Goal: Task Accomplishment & Management: Manage account settings

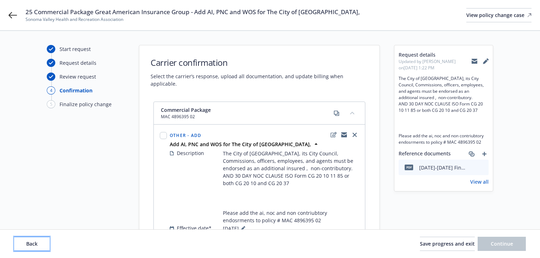
click at [29, 244] on span "Back" at bounding box center [31, 244] width 11 height 7
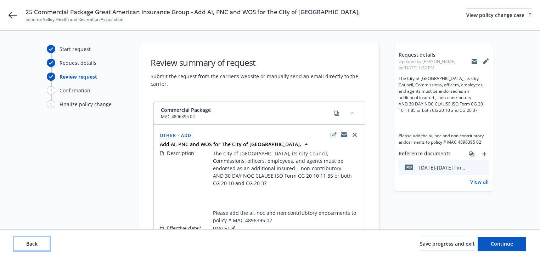
click at [29, 244] on span "Back" at bounding box center [31, 244] width 11 height 7
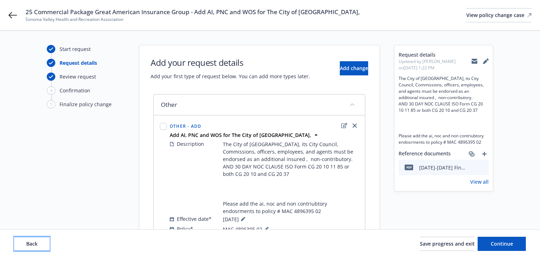
click at [29, 244] on span "Back" at bounding box center [31, 244] width 11 height 7
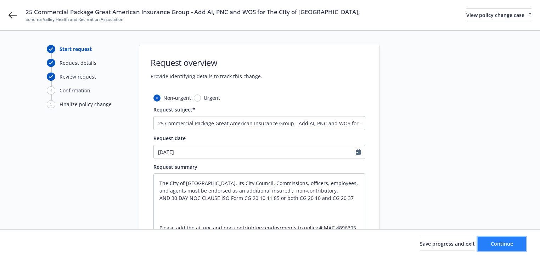
click at [516, 245] on button "Continue" at bounding box center [502, 244] width 48 height 14
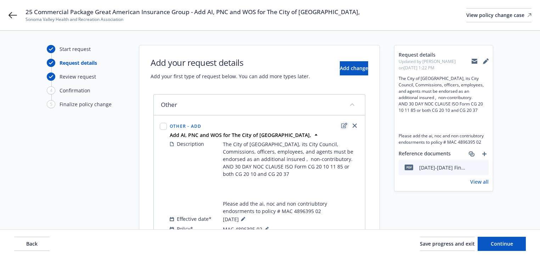
click at [346, 126] on icon "edit" at bounding box center [344, 125] width 6 height 5
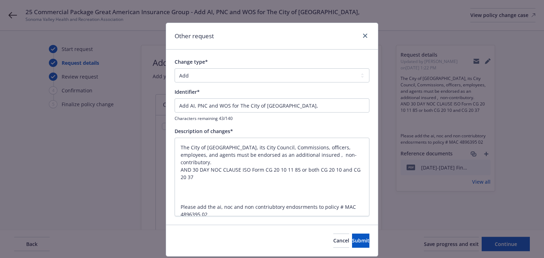
click at [171, 107] on div "Change type* Add Audit Change Remove Identifier* Add AI, PNC and WOS for The Ci…" at bounding box center [272, 137] width 212 height 175
click at [180, 105] on input "Add AI, PNC and WOS for The City of Sonoma," at bounding box center [272, 105] width 195 height 14
type textarea "x"
type input "AEdd AI, PNC and WOS for The City of Sonoma,"
type textarea "x"
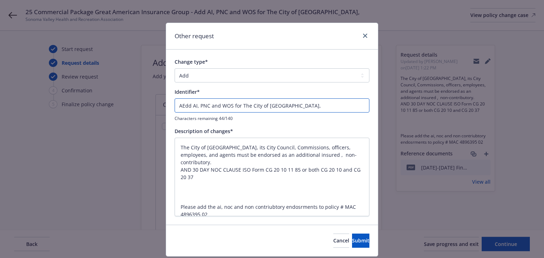
type input "AENdd AI, PNC and WOS for The City of Sonoma,"
type textarea "x"
type input "AENDdd AI, PNC and WOS for The City of Sonoma,"
type textarea "x"
type input "AENDTdd AI, PNC and WOS for The City of Sonoma,"
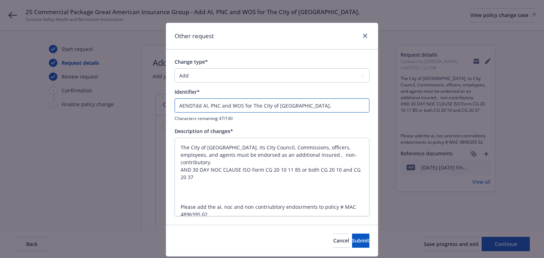
type textarea "x"
type input "AENDT#dd AI, PNC and WOS for The City of Sonoma,"
type textarea "x"
type input "AENDT#1dd AI, PNC and WOS for The City of Sonoma,"
type textarea "x"
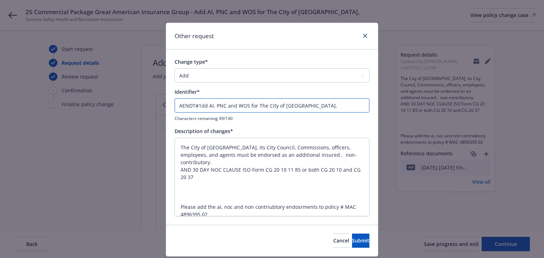
type input "AENDT#1 dd AI, PNC and WOS for The City of Sonoma,"
type textarea "x"
type input "AENDT#1 -dd AI, PNC and WOS for The City of Sonoma,"
type textarea "x"
click at [180, 105] on input "AENDT#1 - dd AI, PNC and WOS for The City of Sonoma," at bounding box center [272, 105] width 195 height 14
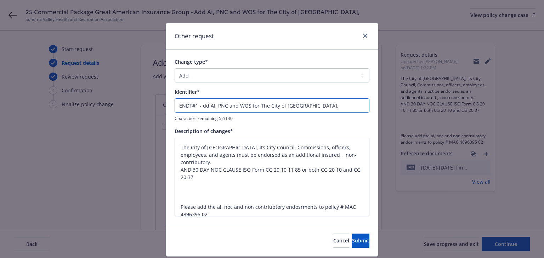
type input "\ENDT#1 - dd AI, PNC and WOS for The City of Sonoma,"
type textarea "x"
type input "ENDT#1 - dd AI, PNC and WOS for The City of Sonoma,"
drag, startPoint x: 197, startPoint y: 108, endPoint x: 203, endPoint y: 105, distance: 6.3
click at [200, 107] on input "ENDT#1 - dd AI, PNC and WOS for The City of Sonoma," at bounding box center [272, 105] width 195 height 14
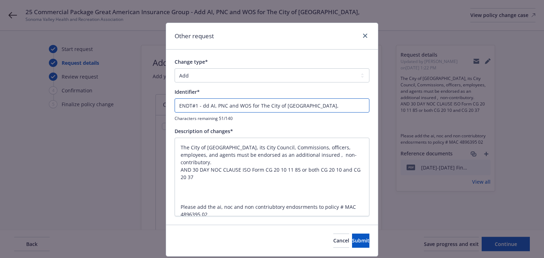
click at [201, 106] on input "ENDT#1 - dd AI, PNC and WOS for The City of Sonoma," at bounding box center [272, 105] width 195 height 14
type textarea "x"
type input "ENDT#1 - Add AI, PNC and WOS for The City of Sonoma,"
click at [352, 244] on button "Submit" at bounding box center [360, 241] width 17 height 14
type textarea "x"
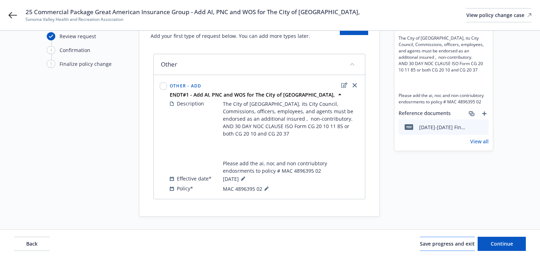
scroll to position [41, 0]
click at [516, 255] on div "Back Save progress and exit Continue" at bounding box center [270, 244] width 540 height 28
click at [247, 177] on button at bounding box center [243, 178] width 9 height 9
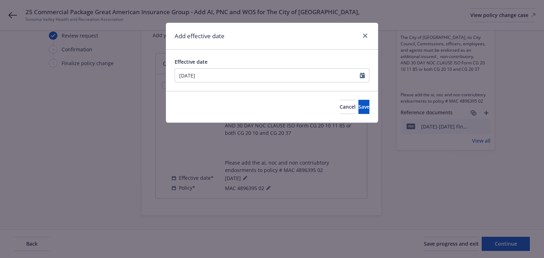
click at [227, 83] on div "Effective date 08/05/2025" at bounding box center [272, 70] width 212 height 41
click at [225, 78] on input "08/05/2025" at bounding box center [267, 75] width 185 height 13
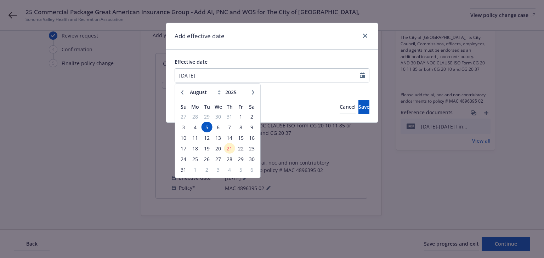
click at [185, 93] on button "button" at bounding box center [182, 92] width 9 height 9
select select "7"
click at [227, 156] on span "31" at bounding box center [230, 159] width 10 height 9
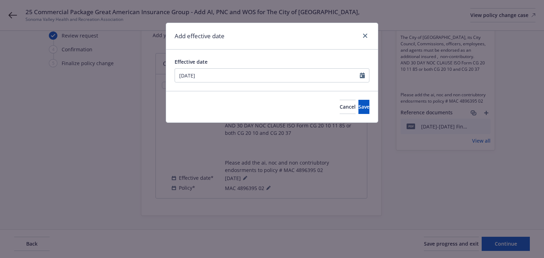
type input "[DATE]"
click at [359, 109] on span "Save" at bounding box center [364, 106] width 11 height 7
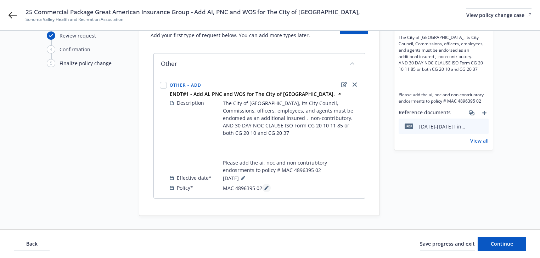
click at [264, 188] on icon at bounding box center [266, 188] width 4 height 4
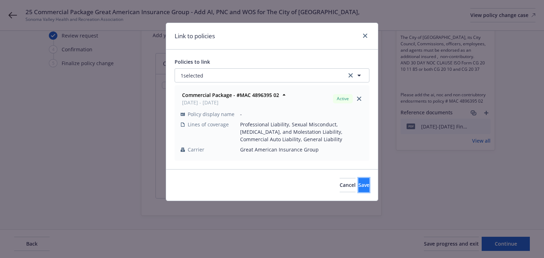
click at [359, 186] on span "Save" at bounding box center [364, 185] width 11 height 7
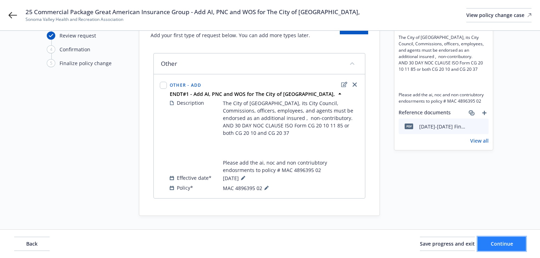
click at [497, 241] on span "Continue" at bounding box center [502, 244] width 22 height 7
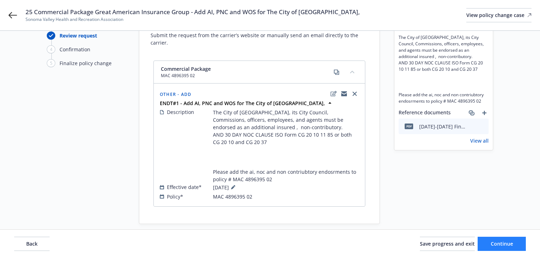
drag, startPoint x: 485, startPoint y: 235, endPoint x: 499, endPoint y: 239, distance: 14.3
click at [486, 235] on div "Back Save progress and exit Continue" at bounding box center [270, 244] width 540 height 28
click at [509, 244] on span "Continue" at bounding box center [502, 244] width 22 height 7
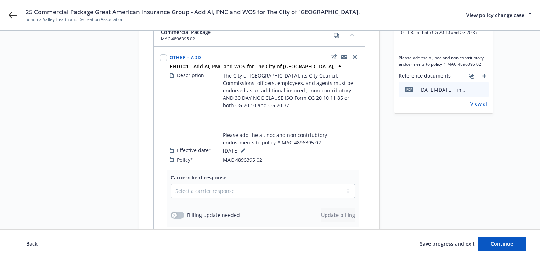
scroll to position [134, 0]
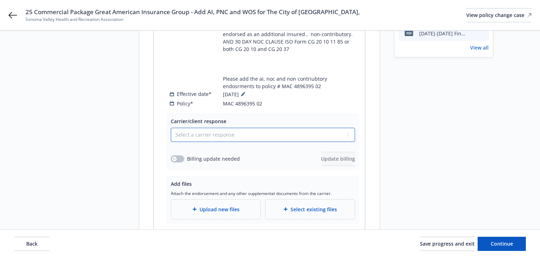
click at [255, 133] on select "Select a carrier response Accepted Accepted with revision No endorsement needed…" at bounding box center [263, 135] width 184 height 14
select select "ACCEPTED"
click at [171, 128] on select "Select a carrier response Accepted Accepted with revision No endorsement needed…" at bounding box center [263, 135] width 184 height 14
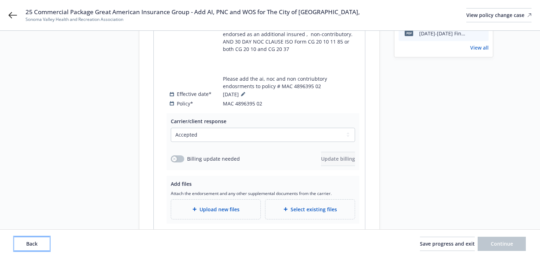
click at [32, 238] on button "Back" at bounding box center [31, 244] width 35 height 14
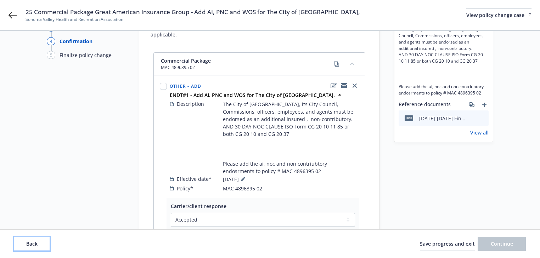
click at [32, 238] on button "Back" at bounding box center [31, 244] width 35 height 14
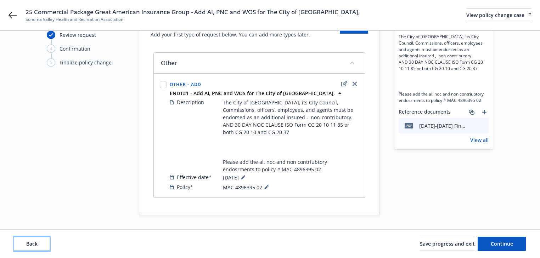
scroll to position [41, 0]
click at [32, 238] on button "Back" at bounding box center [31, 244] width 35 height 14
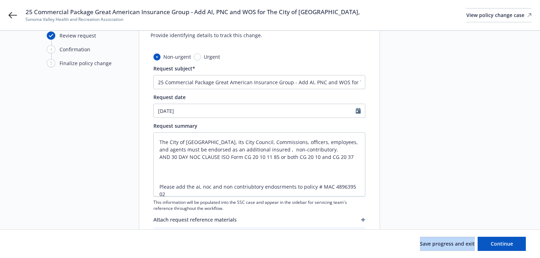
click at [32, 238] on div "Save progress and exit Continue" at bounding box center [270, 244] width 512 height 14
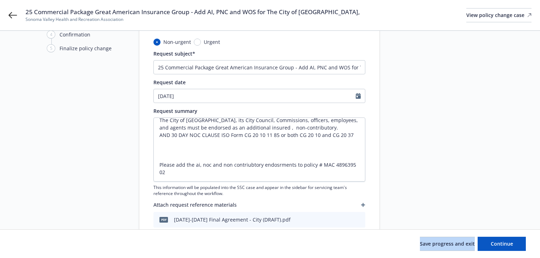
scroll to position [69, 0]
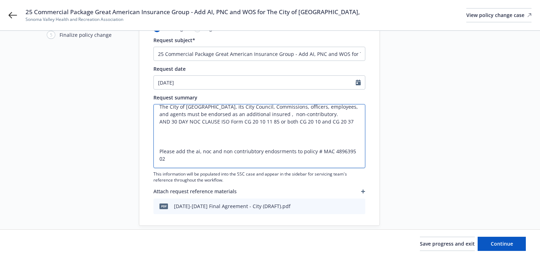
click at [173, 135] on textarea "The City of Sonoma, its City Council, Commissions, officers, employees, and age…" at bounding box center [259, 136] width 212 height 64
click at [312, 111] on textarea "The City of Sonoma, its City Council, Commissions, officers, employees, and age…" at bounding box center [259, 136] width 212 height 64
click at [175, 158] on textarea "The City of Sonoma, its City Council, Commissions, officers, employees, and age…" at bounding box center [259, 136] width 212 height 64
click at [511, 247] on span "Continue" at bounding box center [502, 244] width 22 height 7
type textarea "x"
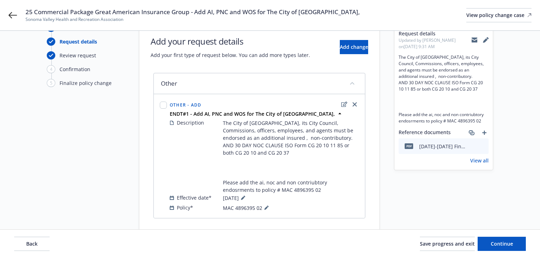
scroll to position [41, 0]
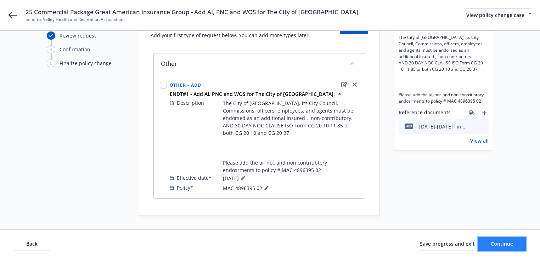
click at [509, 247] on span "Continue" at bounding box center [502, 244] width 22 height 7
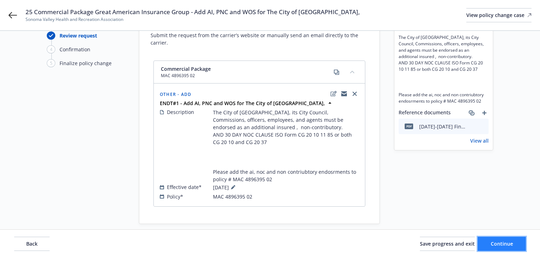
click at [500, 247] on span "Continue" at bounding box center [502, 244] width 22 height 7
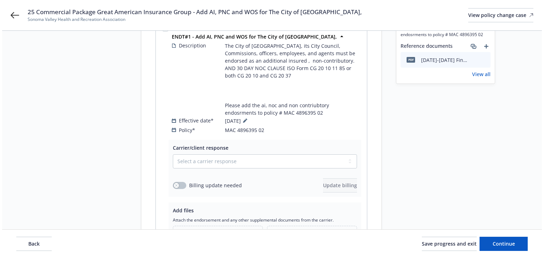
scroll to position [177, 0]
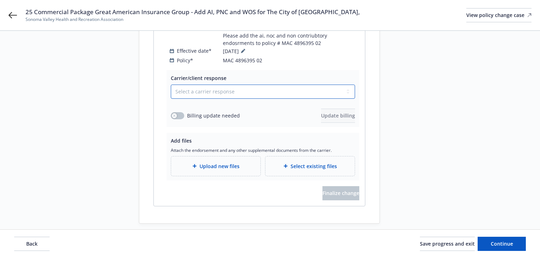
drag, startPoint x: 224, startPoint y: 84, endPoint x: 223, endPoint y: 90, distance: 6.8
click at [224, 85] on select "Select a carrier response Accepted Accepted with revision No endorsement needed…" at bounding box center [263, 92] width 184 height 14
select select "ACCEPTED"
click at [171, 85] on select "Select a carrier response Accepted Accepted with revision No endorsement needed…" at bounding box center [263, 92] width 184 height 14
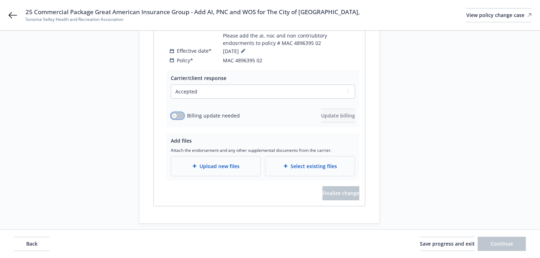
click at [179, 112] on button "button" at bounding box center [177, 115] width 13 height 7
click at [331, 112] on span "Update billing" at bounding box center [338, 115] width 34 height 7
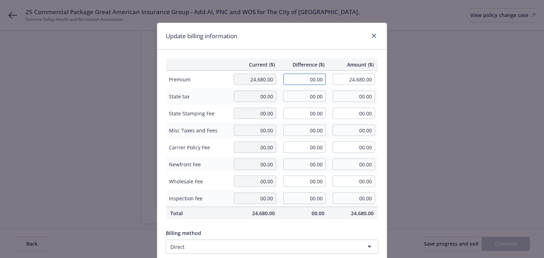
click at [318, 78] on input "00.00" at bounding box center [304, 79] width 43 height 11
type input "25.00"
type input "24,705.00"
type input "3.75"
click at [333, 34] on div "Update billing information" at bounding box center [272, 36] width 230 height 27
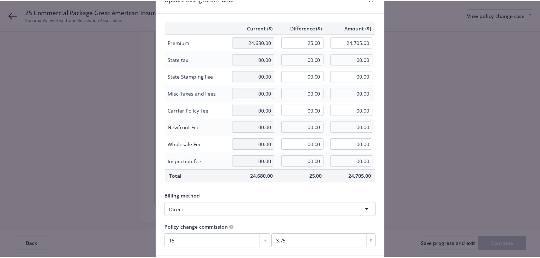
scroll to position [90, 0]
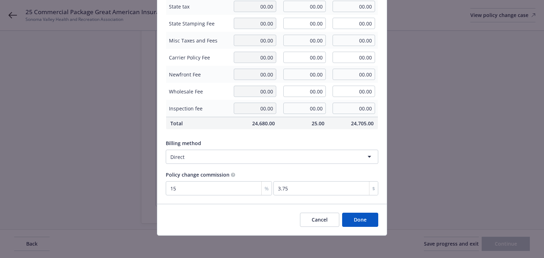
click at [360, 220] on button "Done" at bounding box center [360, 220] width 36 height 14
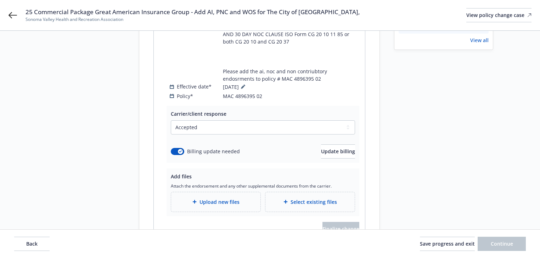
scroll to position [92, 0]
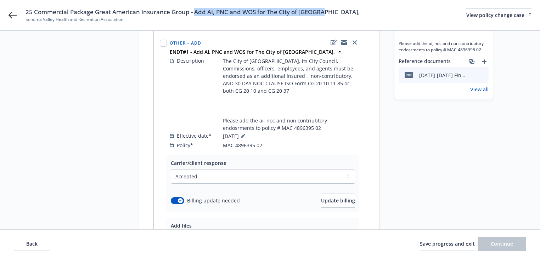
drag, startPoint x: 195, startPoint y: 11, endPoint x: 347, endPoint y: 7, distance: 151.7
click at [347, 7] on div "25 Commercial Package Great American Insurance Group - Add AI, PNC and WOS for …" at bounding box center [270, 15] width 540 height 30
copy span "Add AI, PNC and WOS for The City of Sonoma,"
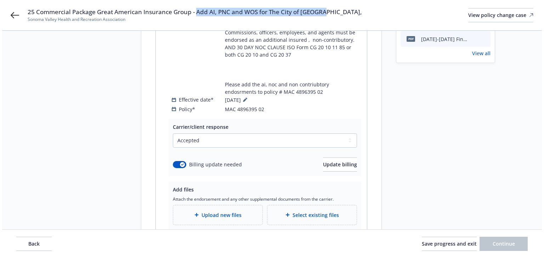
scroll to position [177, 0]
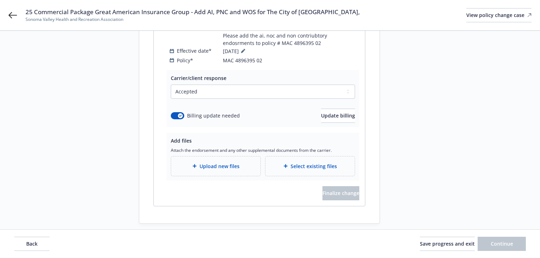
click at [220, 163] on span "Upload new files" at bounding box center [219, 166] width 40 height 7
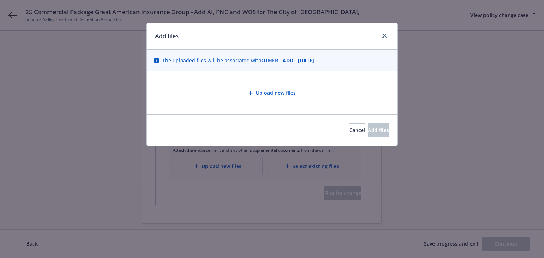
click at [278, 95] on span "Upload new files" at bounding box center [276, 92] width 40 height 7
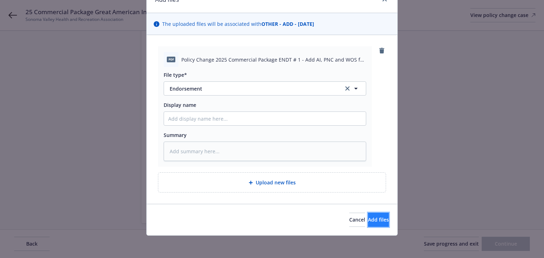
click at [368, 221] on span "Add files" at bounding box center [378, 219] width 21 height 7
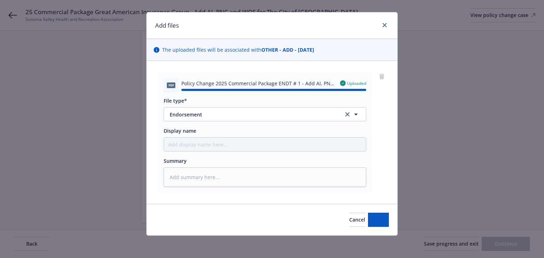
type textarea "x"
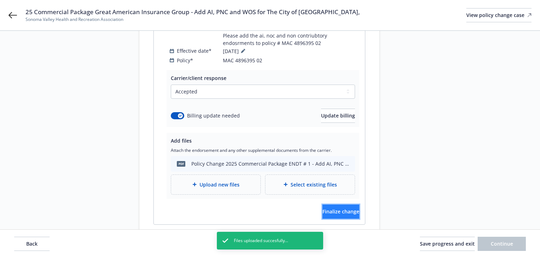
click at [343, 210] on button "Finalize change" at bounding box center [340, 212] width 37 height 14
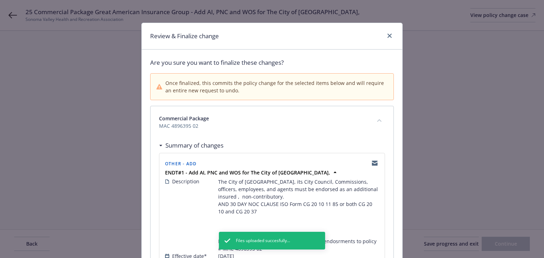
click at [295, 129] on span "MAC 4896395 02" at bounding box center [263, 125] width 209 height 7
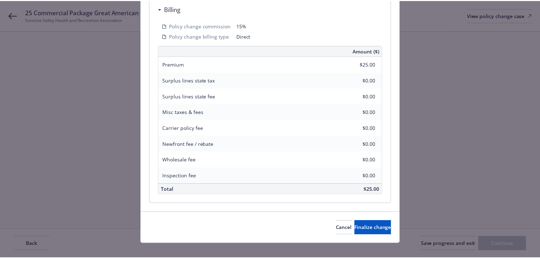
scroll to position [283, 0]
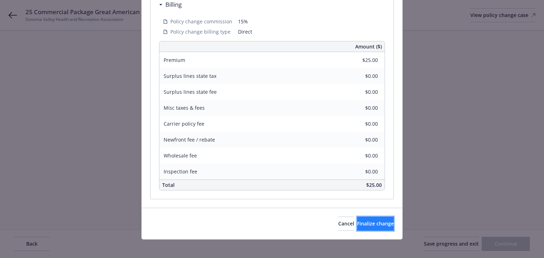
click at [373, 224] on span "Finalize change" at bounding box center [375, 223] width 37 height 7
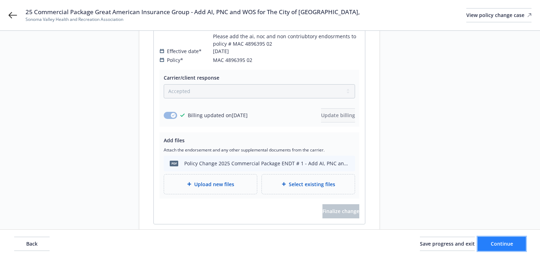
click at [498, 242] on span "Continue" at bounding box center [502, 244] width 22 height 7
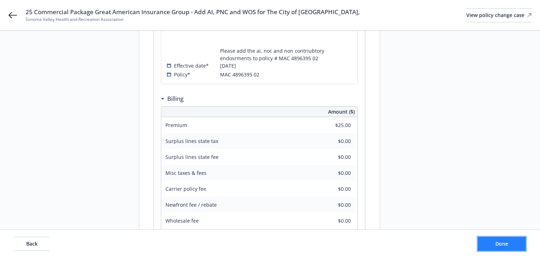
click at [498, 242] on span "Done" at bounding box center [501, 244] width 13 height 7
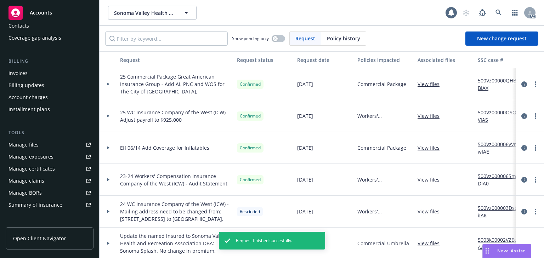
scroll to position [85, 0]
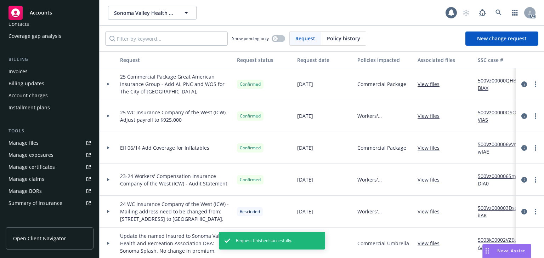
click at [26, 151] on div "Manage exposures" at bounding box center [31, 155] width 45 height 11
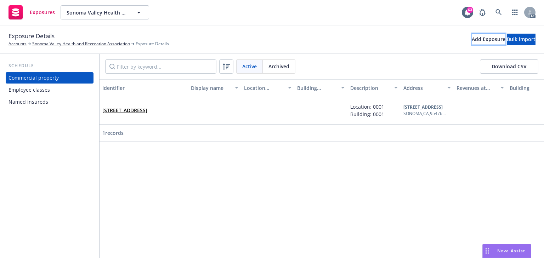
click at [472, 37] on div "Add Exposure" at bounding box center [489, 39] width 34 height 11
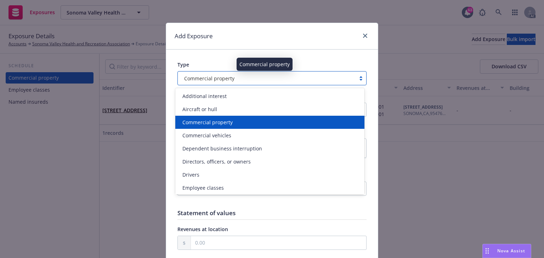
click at [216, 79] on span "Commercial property" at bounding box center [209, 78] width 50 height 7
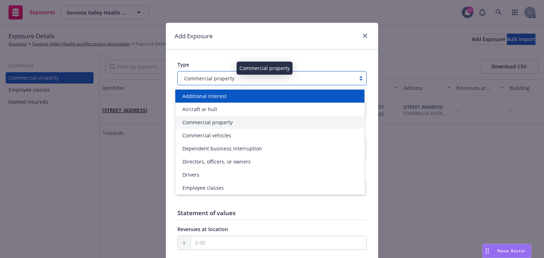
click at [213, 95] on span "Additional interest" at bounding box center [204, 95] width 44 height 7
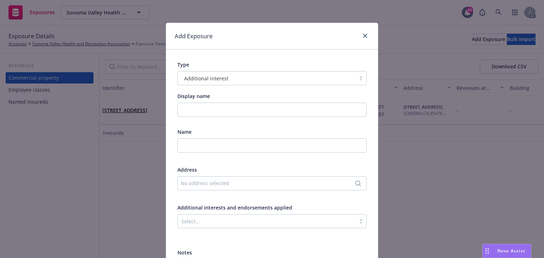
click at [195, 179] on div "No address selected" at bounding box center [271, 183] width 189 height 14
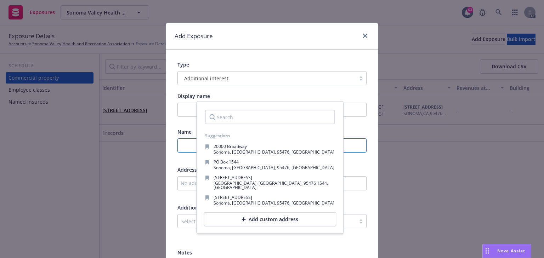
click at [184, 140] on input "text" at bounding box center [271, 146] width 189 height 14
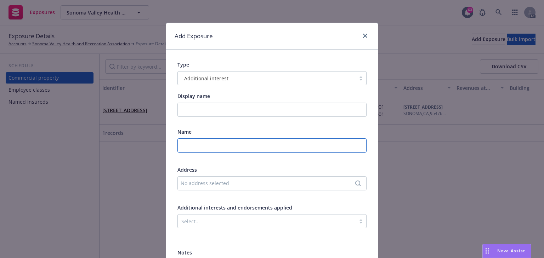
paste input "The City of Sonoma, its City Council, Commissions, officers, employees, and age…"
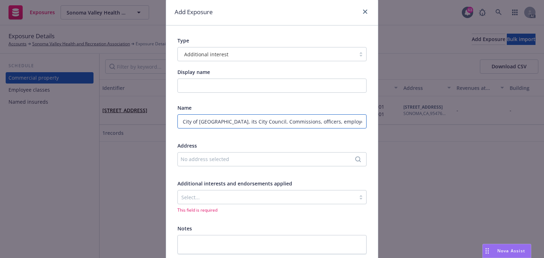
scroll to position [80, 0]
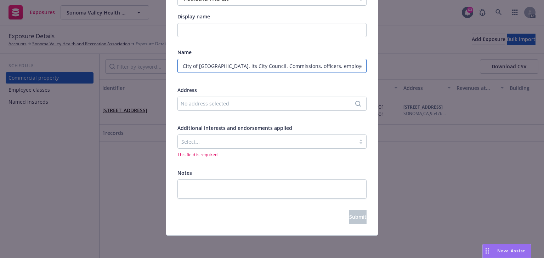
type input "The City of Sonoma, its City Council, Commissions, officers, employees, and age…"
click at [186, 137] on div "Select..." at bounding box center [267, 141] width 178 height 11
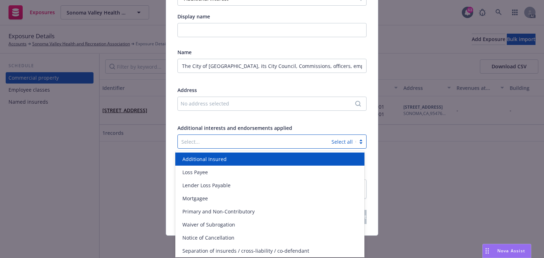
click at [205, 162] on span "Additional Insured" at bounding box center [204, 159] width 44 height 7
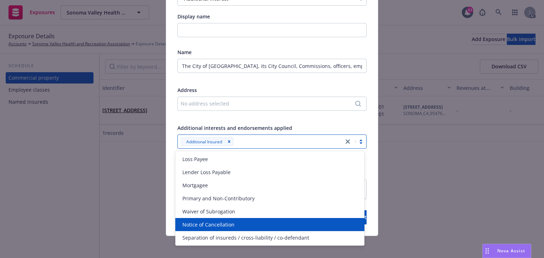
click at [206, 228] on span "Notice of Cancellation" at bounding box center [208, 224] width 52 height 7
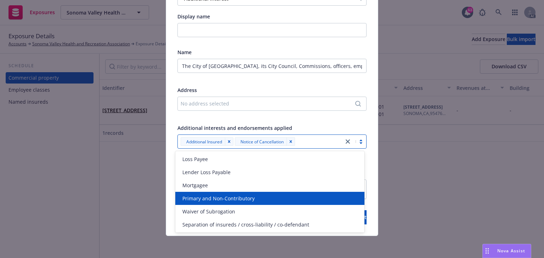
click at [208, 200] on span "Primary and Non-Contributory" at bounding box center [218, 198] width 72 height 7
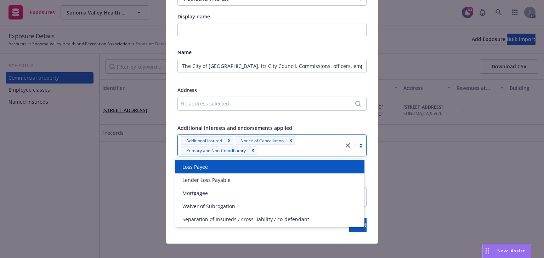
click at [334, 120] on div at bounding box center [271, 117] width 189 height 6
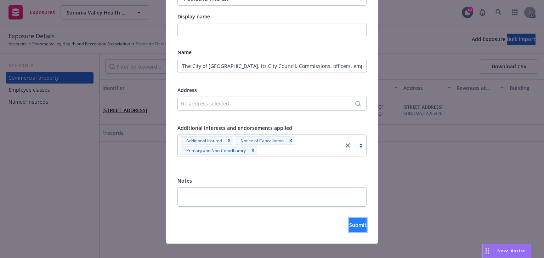
click at [350, 225] on span "Submit" at bounding box center [357, 225] width 17 height 7
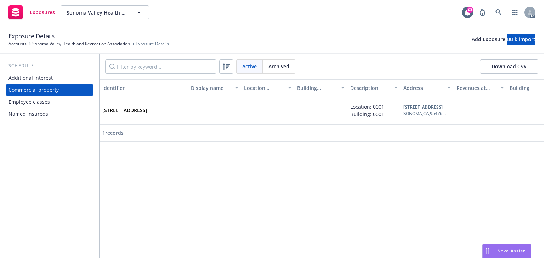
click at [61, 78] on div "Additional interest" at bounding box center [50, 77] width 82 height 11
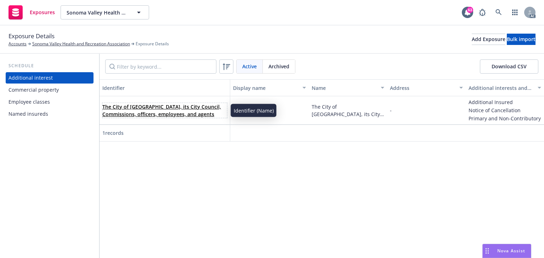
click at [166, 105] on link "The City of Sonoma, its City Council, Commissions, officers, employees, and age…" at bounding box center [161, 110] width 119 height 14
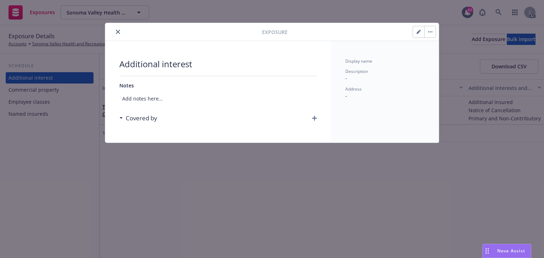
click at [314, 119] on icon "button" at bounding box center [314, 118] width 5 height 5
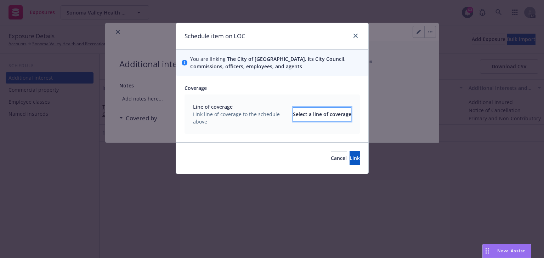
click at [315, 116] on div "Select a line of coverage" at bounding box center [322, 114] width 58 height 13
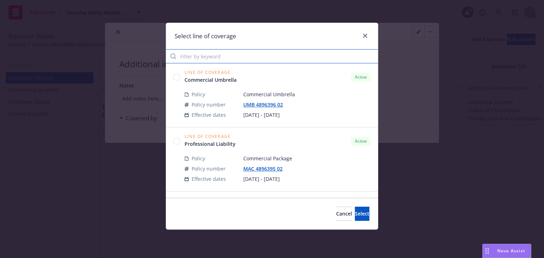
click at [233, 58] on input "Filter by keyword" at bounding box center [272, 56] width 212 height 14
click at [186, 53] on input "395" at bounding box center [272, 56] width 212 height 14
type input "395"
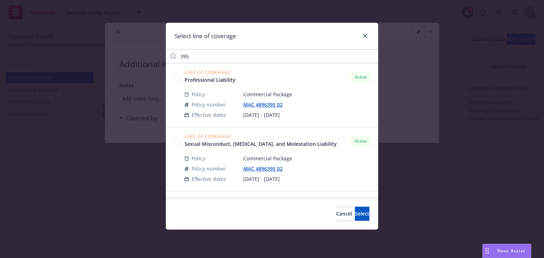
click at [175, 80] on icon at bounding box center [176, 77] width 7 height 7
click at [362, 212] on button "Select" at bounding box center [362, 214] width 15 height 14
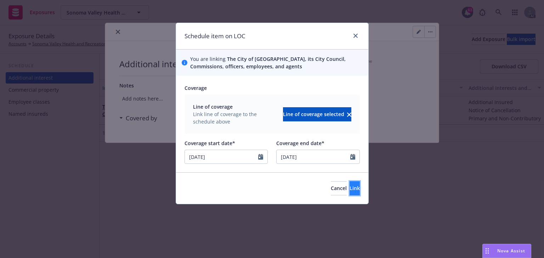
click at [350, 186] on span "Link" at bounding box center [355, 188] width 10 height 7
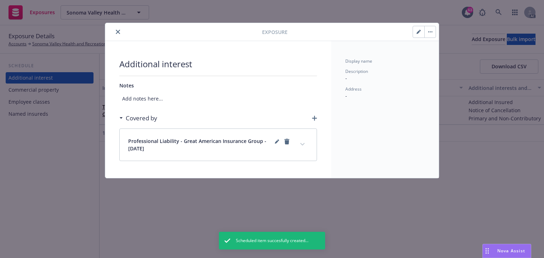
click at [304, 146] on button "expand content" at bounding box center [302, 144] width 11 height 11
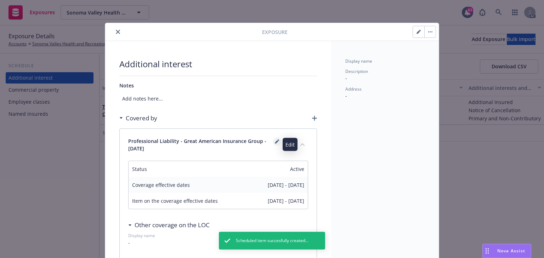
click at [275, 140] on icon "editPencil" at bounding box center [277, 142] width 4 height 4
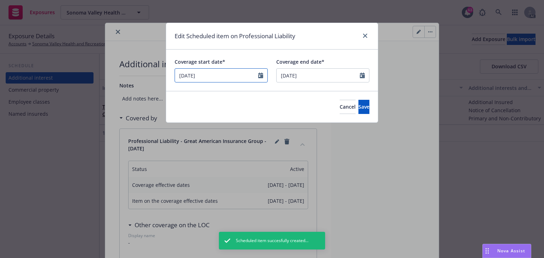
drag, startPoint x: 184, startPoint y: 74, endPoint x: 103, endPoint y: 73, distance: 80.8
click at [103, 73] on div "Edit Scheduled item on Professional Liability Coverage start date* 02/01/2025 C…" at bounding box center [272, 129] width 544 height 258
select select "February"
select select "2025"
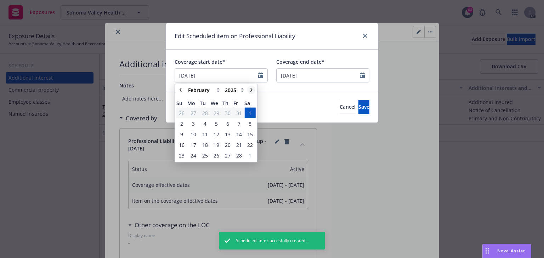
click at [249, 90] on icon "chevronRight" at bounding box center [251, 90] width 4 height 4
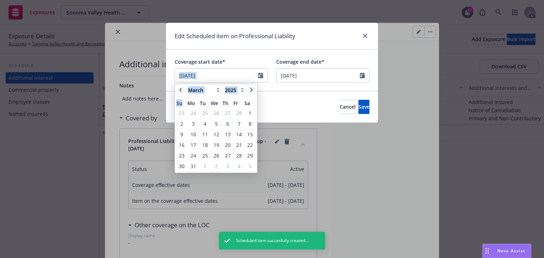
click at [249, 90] on icon "chevronRight" at bounding box center [251, 90] width 4 height 4
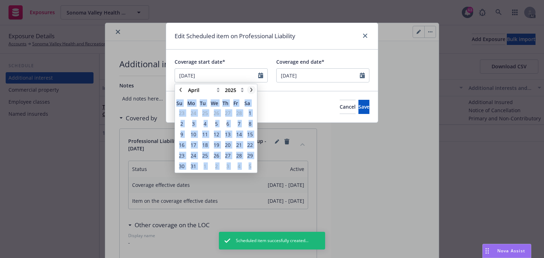
click at [249, 90] on icon "chevronRight" at bounding box center [251, 90] width 4 height 4
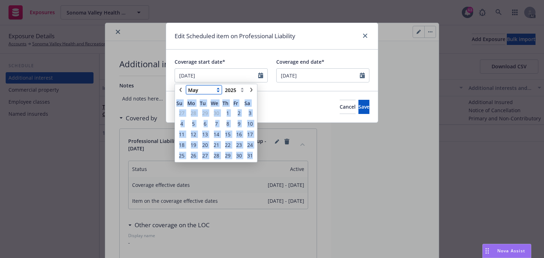
click at [203, 89] on select "January February March April May June July August September October November De…" at bounding box center [203, 90] width 35 height 9
select select "July"
click at [186, 86] on select "January February March April May June July August September October November De…" at bounding box center [203, 90] width 35 height 9
click at [227, 154] on span "31" at bounding box center [228, 155] width 6 height 7
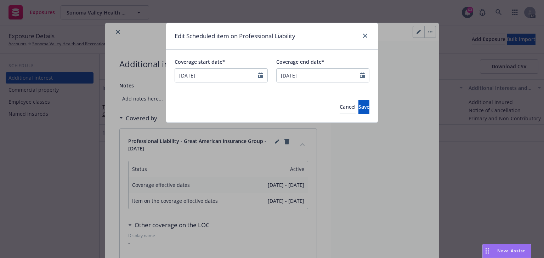
type input "[DATE]"
click at [359, 106] on button "Save" at bounding box center [364, 107] width 11 height 14
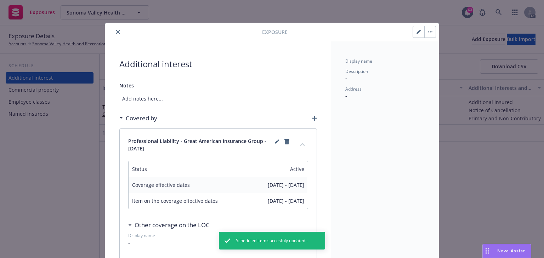
click at [312, 117] on icon "button" at bounding box center [314, 118] width 5 height 5
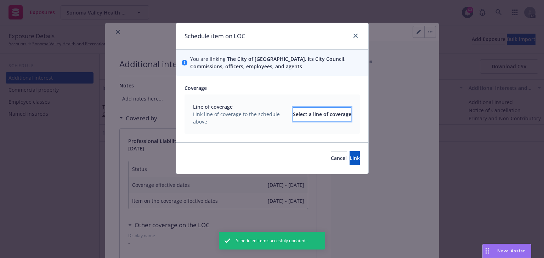
click at [315, 112] on div "Select a line of coverage" at bounding box center [322, 114] width 58 height 13
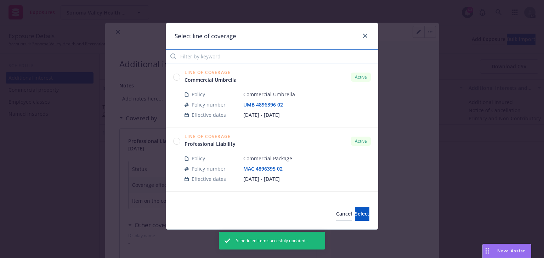
click at [217, 54] on input "Filter by keyword" at bounding box center [272, 56] width 212 height 14
paste input "395"
type input "395"
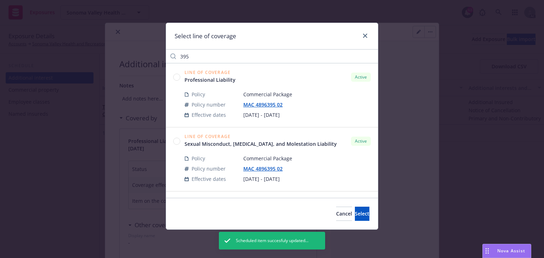
click at [178, 141] on circle at bounding box center [177, 141] width 7 height 7
click at [355, 215] on span "Select" at bounding box center [362, 213] width 15 height 7
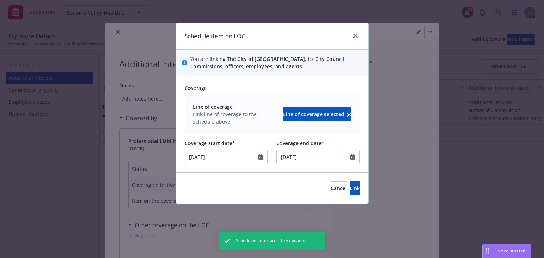
click at [263, 159] on div at bounding box center [262, 156] width 9 height 13
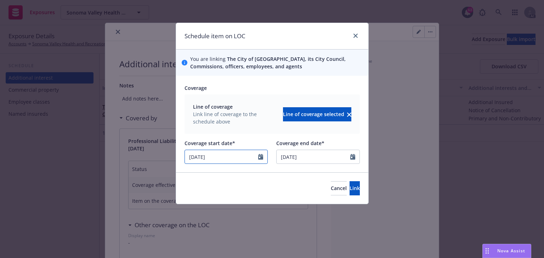
click at [261, 158] on icon "Calendar" at bounding box center [260, 157] width 5 height 6
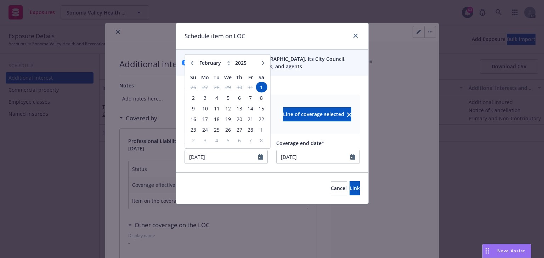
click at [262, 64] on icon "button" at bounding box center [263, 63] width 4 height 4
click at [261, 63] on icon "button" at bounding box center [263, 63] width 4 height 4
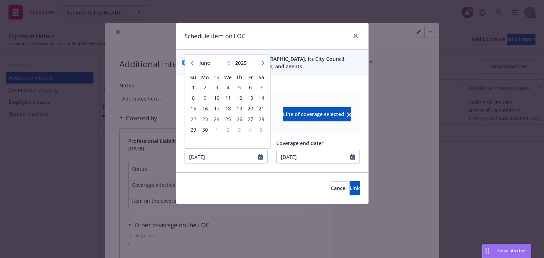
select select "7"
click at [237, 129] on span "31" at bounding box center [240, 129] width 10 height 9
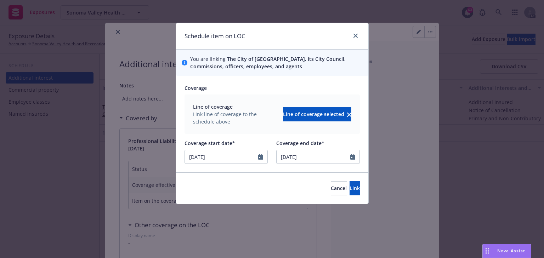
type input "07/31/2025"
click at [350, 185] on button "Link" at bounding box center [355, 188] width 10 height 14
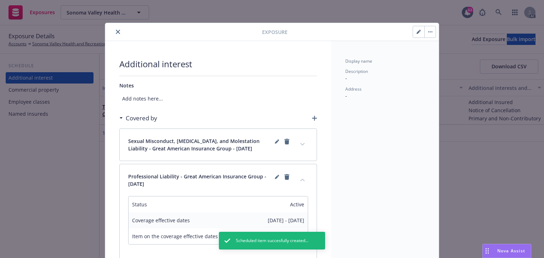
click at [313, 115] on div "Covered by" at bounding box center [218, 118] width 198 height 15
click at [313, 116] on icon "button" at bounding box center [314, 118] width 5 height 5
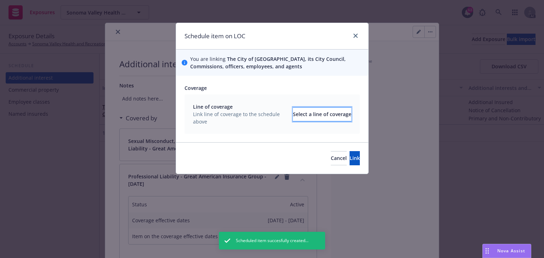
click at [308, 112] on div "Select a line of coverage" at bounding box center [322, 114] width 58 height 13
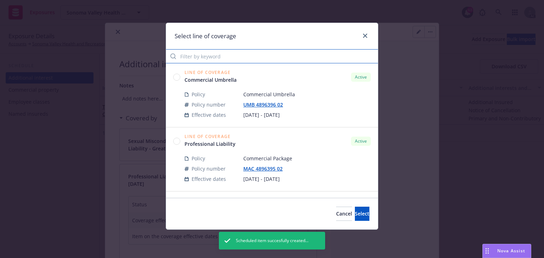
click at [220, 61] on input "Filter by keyword" at bounding box center [272, 56] width 212 height 14
paste input "395"
type input "395"
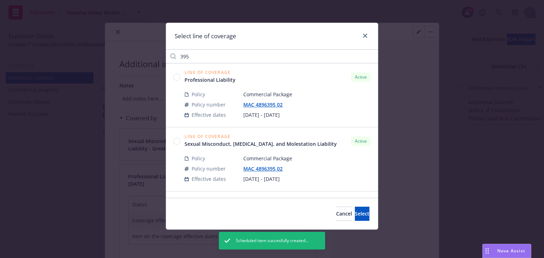
click at [176, 142] on circle at bounding box center [177, 141] width 7 height 7
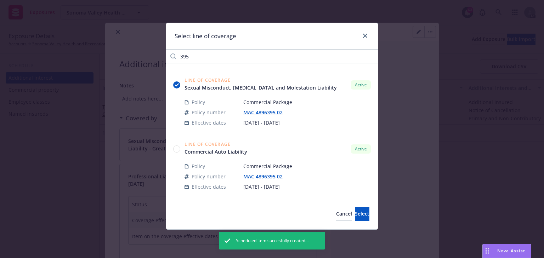
scroll to position [57, 0]
click at [176, 149] on circle at bounding box center [177, 148] width 7 height 7
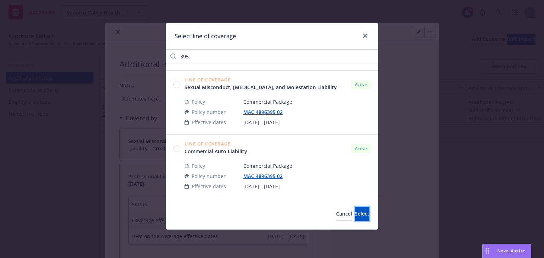
click at [355, 212] on span "Select" at bounding box center [362, 213] width 15 height 7
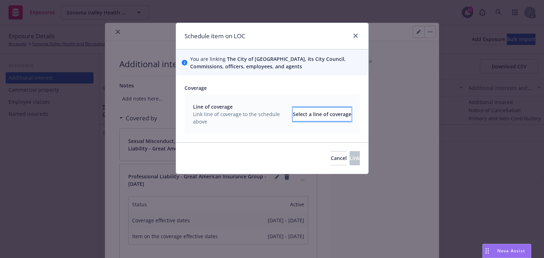
click at [319, 118] on div "Select a line of coverage" at bounding box center [322, 114] width 58 height 13
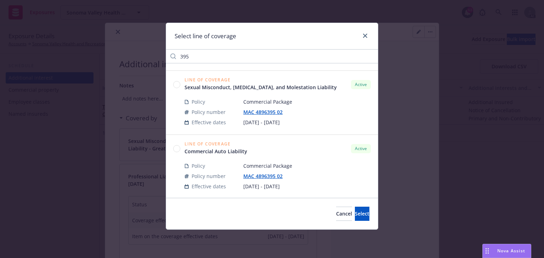
click at [176, 148] on circle at bounding box center [177, 148] width 7 height 7
click at [355, 213] on span "Select" at bounding box center [362, 213] width 15 height 7
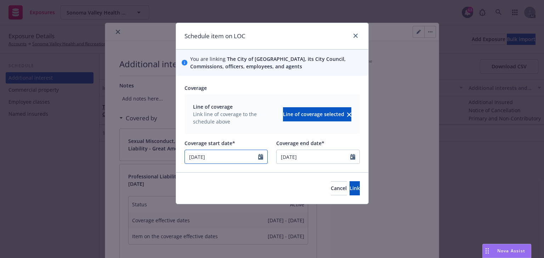
click at [238, 162] on input "02/01/2025" at bounding box center [222, 156] width 74 height 13
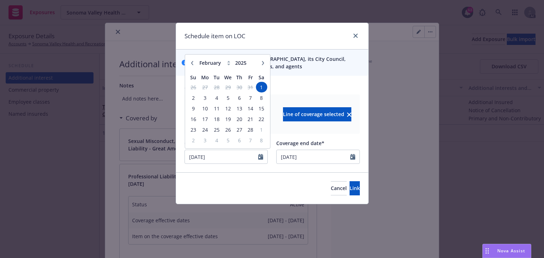
click at [265, 64] on button "button" at bounding box center [263, 63] width 9 height 9
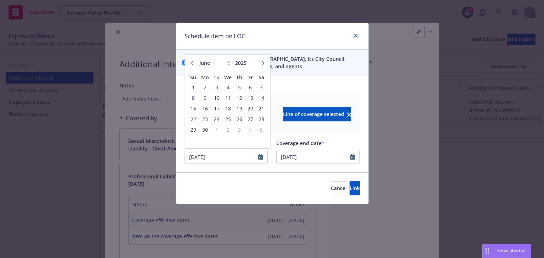
select select "7"
click at [233, 128] on span "30" at bounding box center [228, 129] width 10 height 9
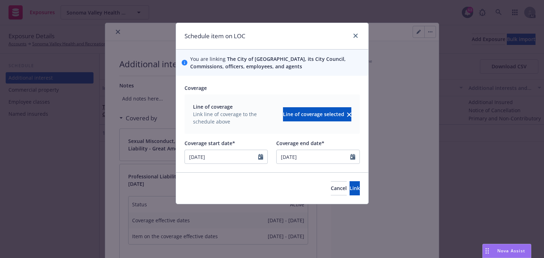
type input "07/30/2025"
click at [235, 153] on input "07/30/2025" at bounding box center [222, 156] width 74 height 13
select select "7"
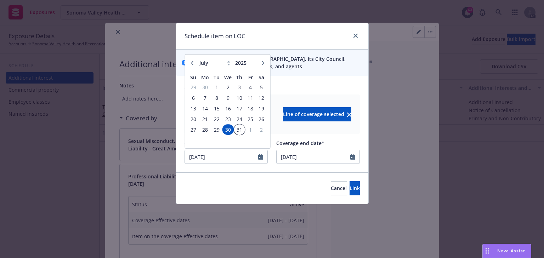
click at [236, 129] on span "31" at bounding box center [240, 129] width 10 height 9
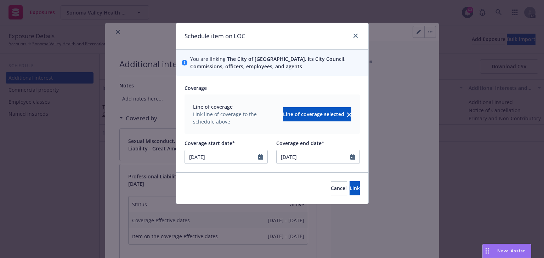
type input "07/31/2025"
click at [355, 189] on button "Link" at bounding box center [355, 188] width 10 height 14
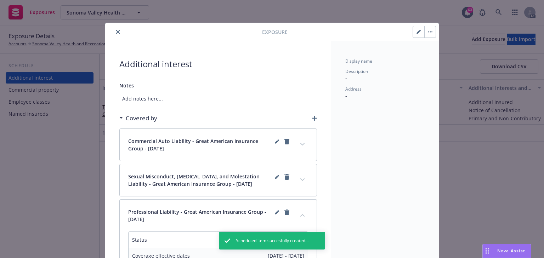
click at [312, 116] on icon "button" at bounding box center [314, 118] width 5 height 5
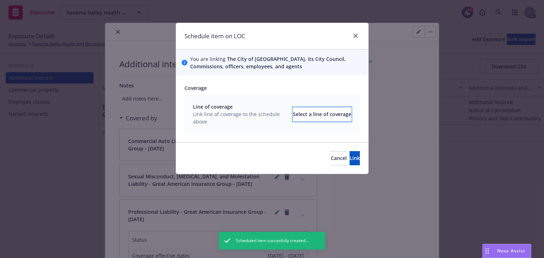
click at [311, 115] on div "Select a line of coverage" at bounding box center [322, 114] width 58 height 13
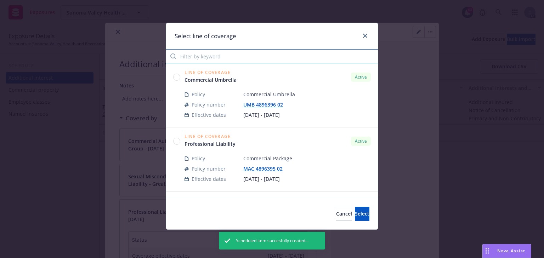
click at [193, 55] on input "Filter by keyword" at bounding box center [272, 56] width 212 height 14
paste input "395"
type input "395"
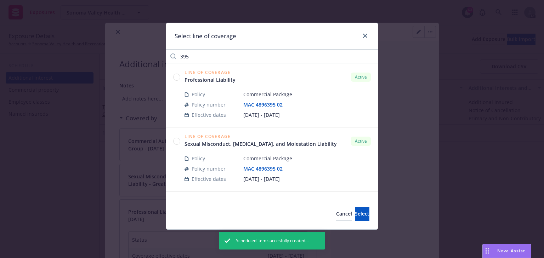
click at [177, 142] on circle at bounding box center [177, 141] width 7 height 7
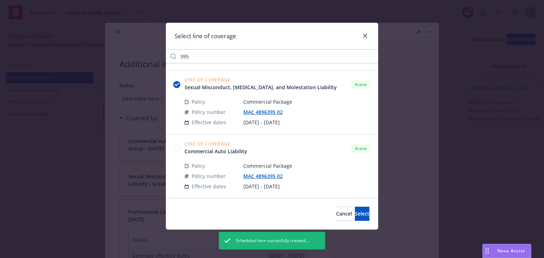
click at [179, 148] on circle at bounding box center [177, 148] width 7 height 7
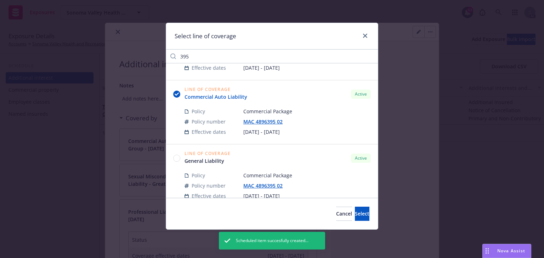
scroll to position [127, 0]
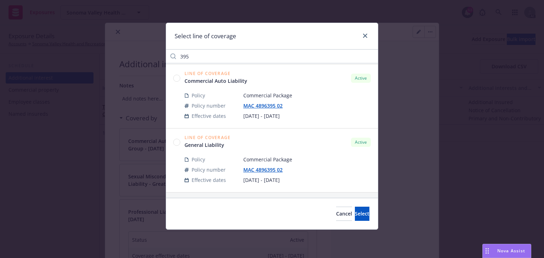
click at [175, 142] on circle at bounding box center [177, 142] width 7 height 7
click at [356, 211] on span "Select" at bounding box center [362, 213] width 15 height 7
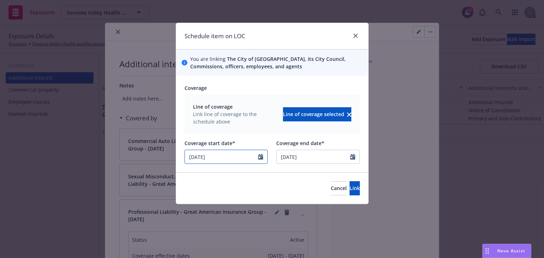
click at [261, 156] on icon "Calendar" at bounding box center [260, 157] width 5 height 6
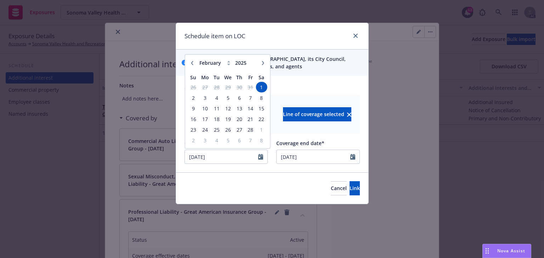
click at [263, 63] on icon "button" at bounding box center [263, 63] width 2 height 4
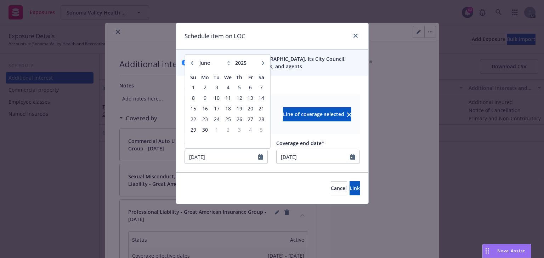
select select "7"
click at [239, 127] on span "31" at bounding box center [240, 129] width 10 height 9
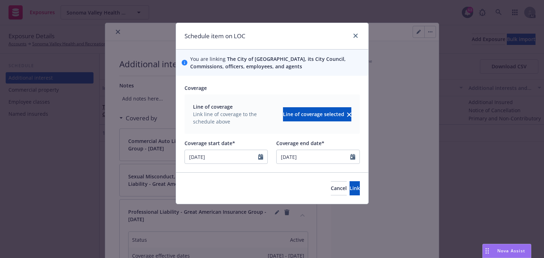
type input "07/31/2025"
click at [354, 188] on button "Link" at bounding box center [355, 188] width 10 height 14
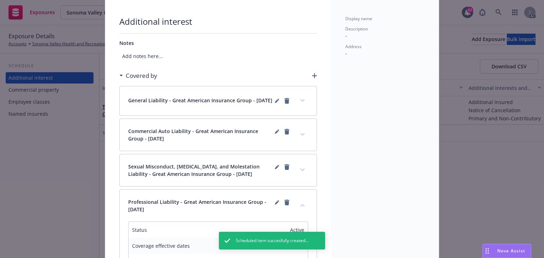
scroll to position [85, 0]
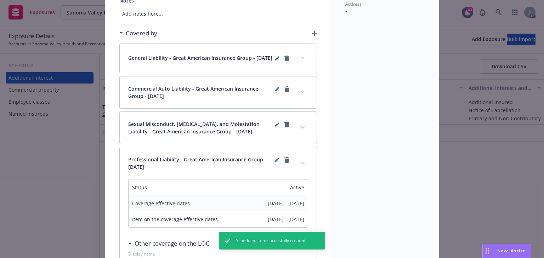
click at [300, 159] on div "Professional Liability - Great American Insurance Group - 02/01/2025" at bounding box center [218, 163] width 197 height 32
click at [300, 164] on icon "collapse content" at bounding box center [302, 163] width 4 height 3
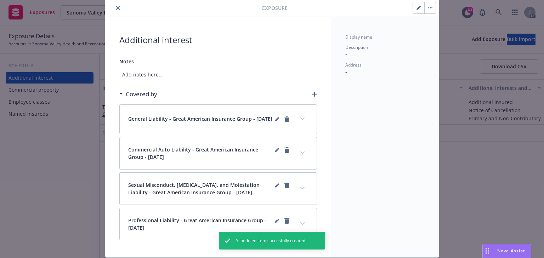
scroll to position [0, 0]
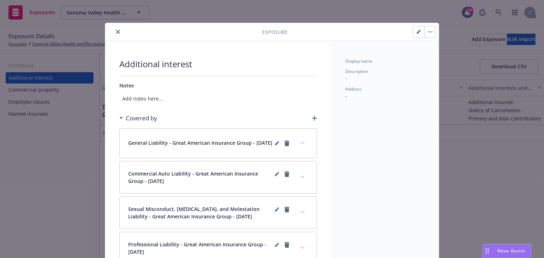
click at [417, 34] on icon "button" at bounding box center [419, 32] width 4 height 4
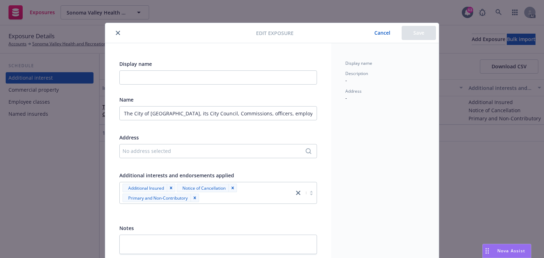
click at [175, 152] on div "No address selected" at bounding box center [215, 150] width 184 height 7
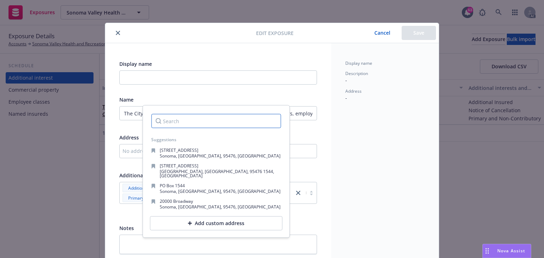
click at [218, 122] on input "Search" at bounding box center [216, 121] width 130 height 14
paste input "Add AI, PNC and WOS for The City of Sonoma,"
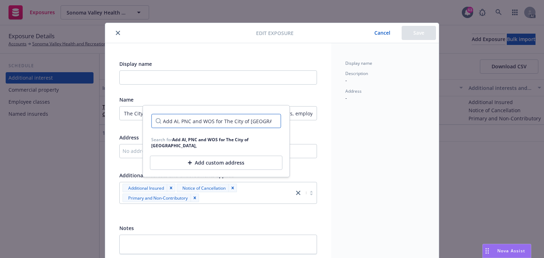
click at [249, 123] on input "Add AI, PNC and WOS for The City of Sonoma," at bounding box center [216, 121] width 130 height 14
paste input "No. 1 The Plaza"
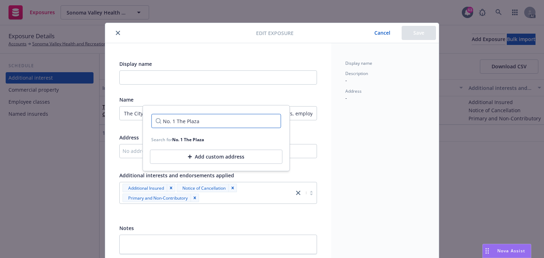
type input "No. 1 The Plaza"
click at [222, 155] on div "Add custom address" at bounding box center [216, 157] width 133 height 14
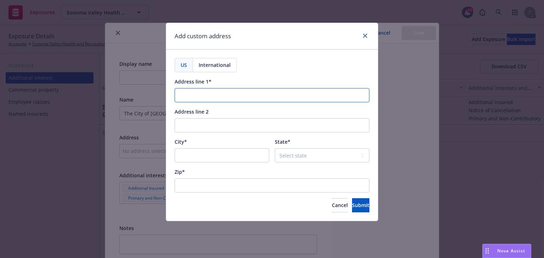
click at [201, 101] on input "Address line 1*" at bounding box center [272, 95] width 195 height 14
paste input "No. 1 The Plaza"
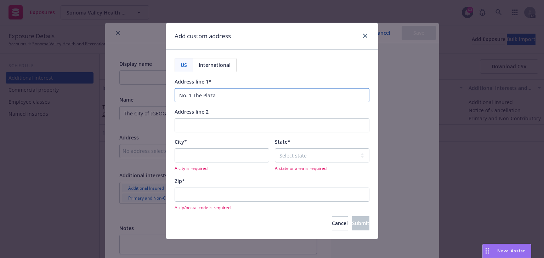
type input "No. 1 The Plaza"
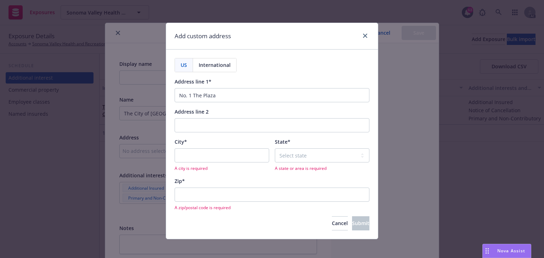
click at [276, 113] on div "Address line 2" at bounding box center [272, 111] width 195 height 7
click at [223, 152] on input "City*" at bounding box center [222, 155] width 95 height 14
paste input "Sonoma"
type input "Sonoma"
click at [320, 160] on select "Select state Alabama Alaska American Samoa Arizona Arkansas Baker Island Califo…" at bounding box center [322, 155] width 95 height 14
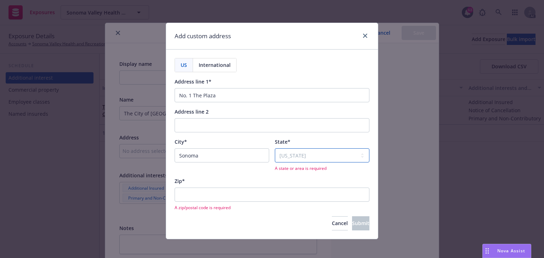
click at [275, 148] on select "Select state Alabama Alaska American Samoa Arizona Arkansas Baker Island Califo…" at bounding box center [322, 155] width 95 height 14
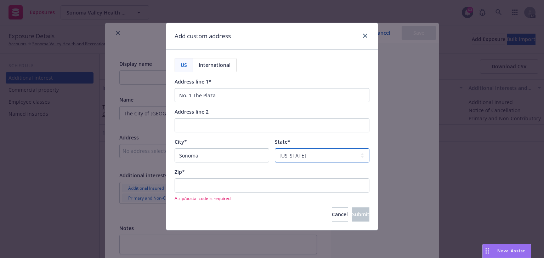
click at [320, 160] on select "Select state Alabama Alaska American Samoa Arizona Arkansas Baker Island Califo…" at bounding box center [322, 155] width 95 height 14
select select "CA"
click at [275, 148] on select "Select state Alabama Alaska American Samoa Arizona Arkansas Baker Island Califo…" at bounding box center [322, 155] width 95 height 14
click at [200, 187] on input "Zip*" at bounding box center [272, 186] width 195 height 14
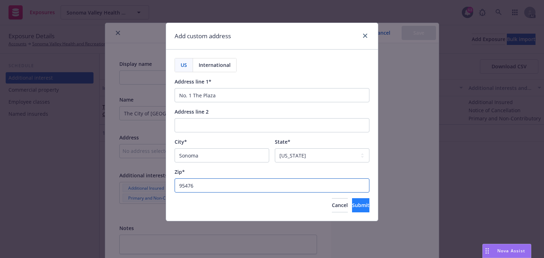
type input "95476"
click at [352, 199] on button "Submit" at bounding box center [360, 205] width 17 height 14
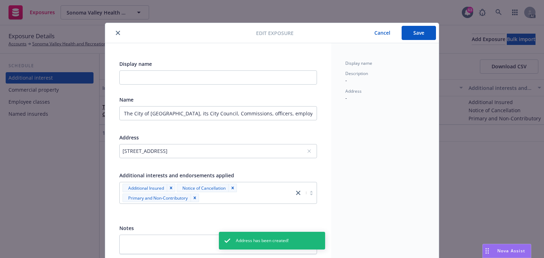
click at [414, 30] on button "Save" at bounding box center [419, 33] width 34 height 14
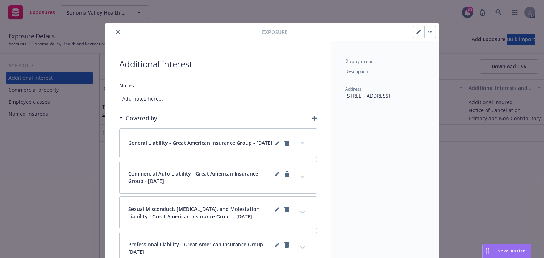
click at [116, 30] on icon "close" at bounding box center [118, 32] width 4 height 4
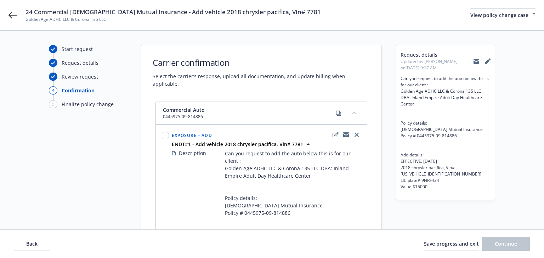
select select "ACCEPTED"
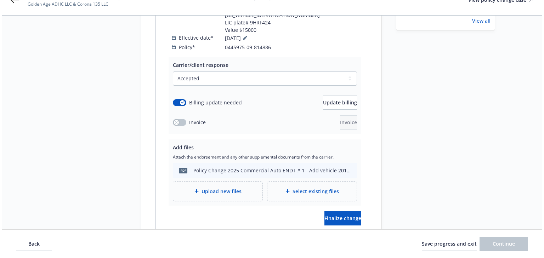
scroll to position [255, 0]
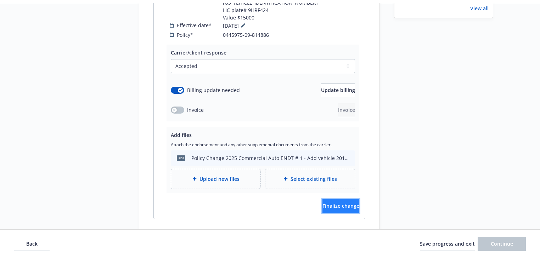
click at [347, 203] on span "Finalize change" at bounding box center [340, 206] width 37 height 7
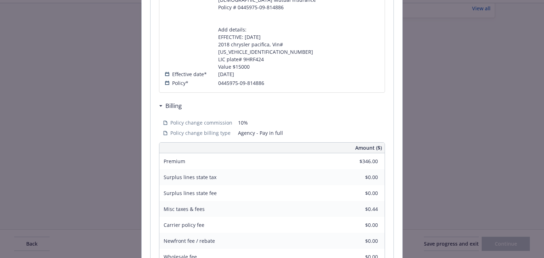
scroll to position [324, 0]
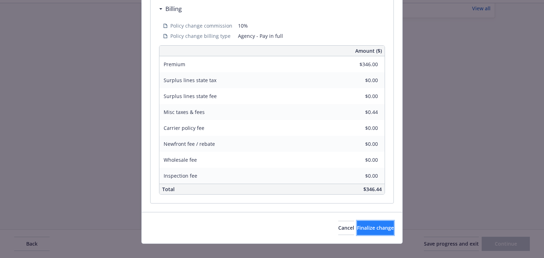
click at [385, 221] on button "Finalize change" at bounding box center [375, 228] width 37 height 14
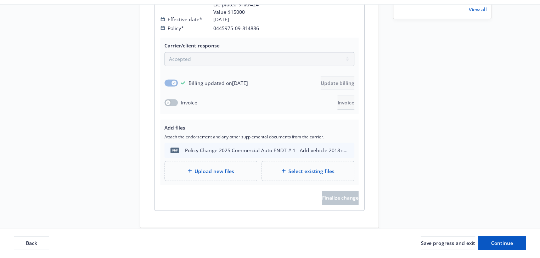
scroll to position [253, 0]
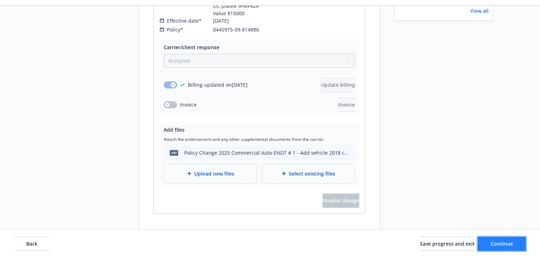
click at [507, 243] on span "Continue" at bounding box center [502, 244] width 22 height 7
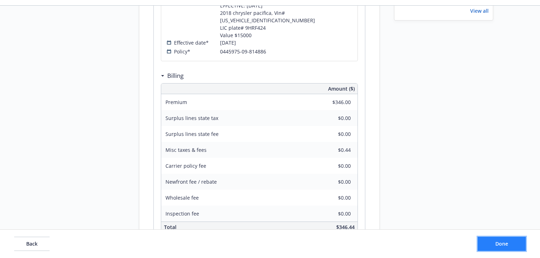
click at [507, 243] on span "Done" at bounding box center [501, 244] width 13 height 7
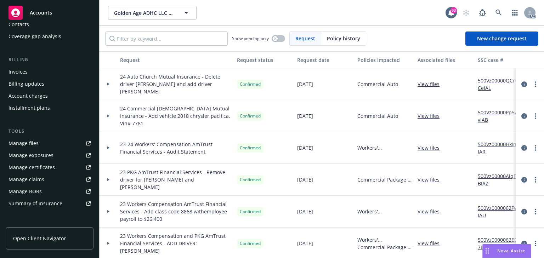
scroll to position [85, 0]
click at [24, 151] on div "Manage exposures" at bounding box center [31, 155] width 45 height 11
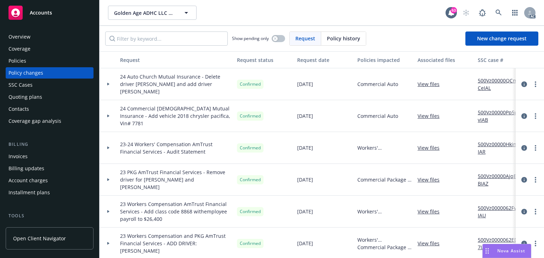
click at [29, 154] on div "Invoices" at bounding box center [50, 156] width 82 height 11
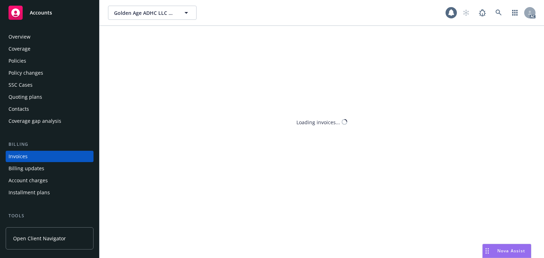
scroll to position [16, 0]
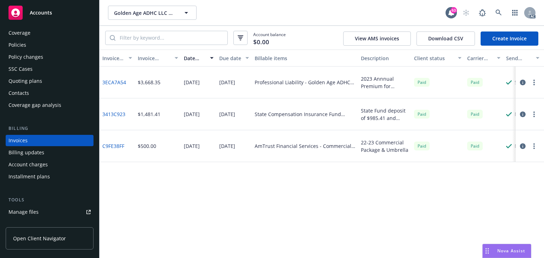
click at [508, 42] on link "Create Invoice" at bounding box center [510, 39] width 58 height 14
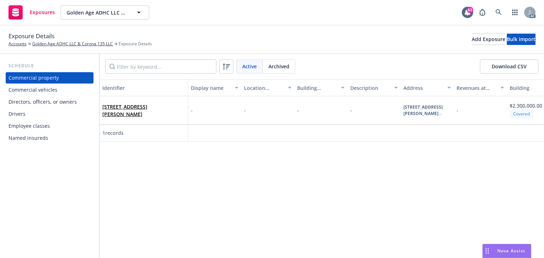
drag, startPoint x: 50, startPoint y: 93, endPoint x: 62, endPoint y: 89, distance: 13.1
click at [50, 93] on div "Commercial vehicles" at bounding box center [33, 89] width 49 height 11
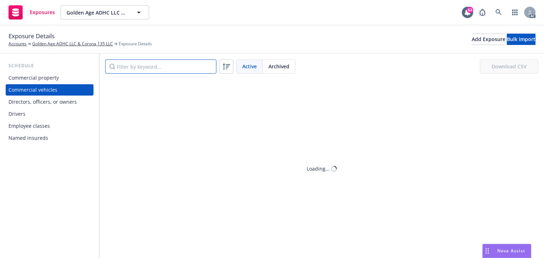
click at [131, 66] on input "Filter by keyword..." at bounding box center [160, 67] width 111 height 14
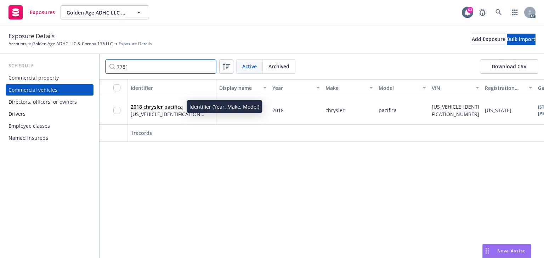
type input "7781"
click at [150, 105] on link "2018 chrysler pacifica" at bounding box center [157, 106] width 52 height 7
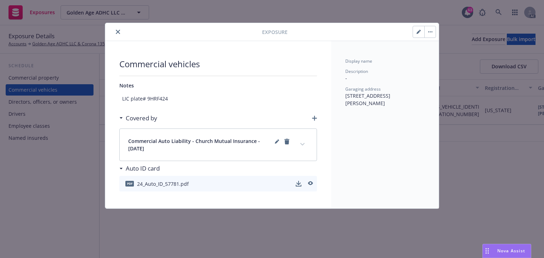
click at [418, 32] on icon "button" at bounding box center [419, 32] width 4 height 4
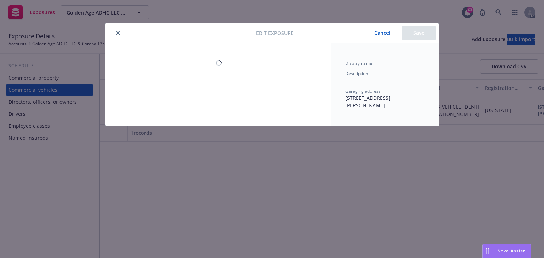
select select "CA"
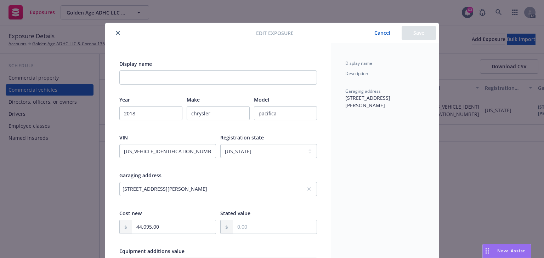
click at [116, 34] on icon "close" at bounding box center [118, 33] width 4 height 4
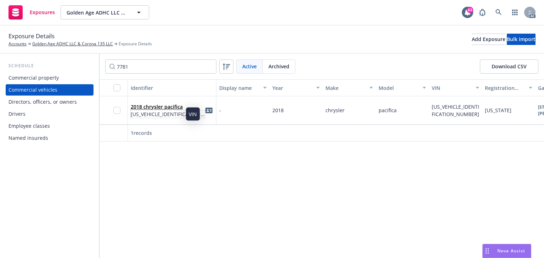
click at [178, 111] on span "[US_VEHICLE_IDENTIFICATION_NUMBER]" at bounding box center [168, 114] width 74 height 7
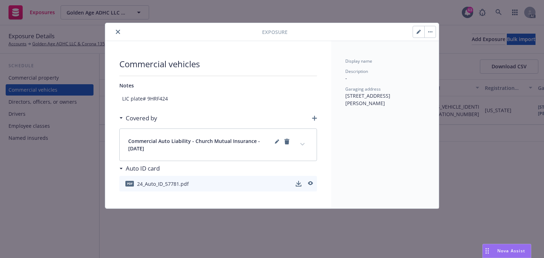
click at [308, 143] on button "expand content" at bounding box center [302, 144] width 11 height 11
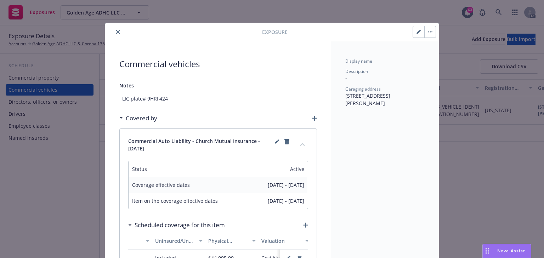
click at [114, 32] on button "close" at bounding box center [118, 32] width 9 height 9
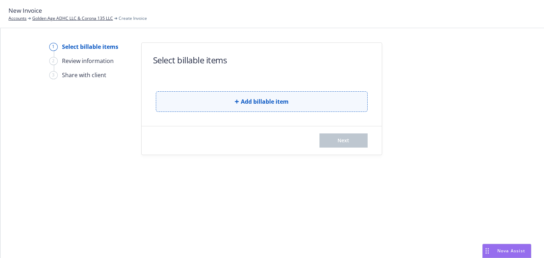
click at [230, 98] on button "Add billable item" at bounding box center [262, 101] width 212 height 21
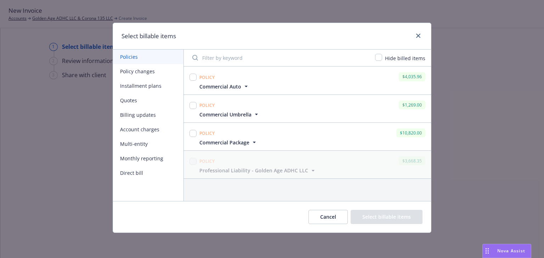
click at [144, 75] on button "Policy changes" at bounding box center [148, 71] width 71 height 15
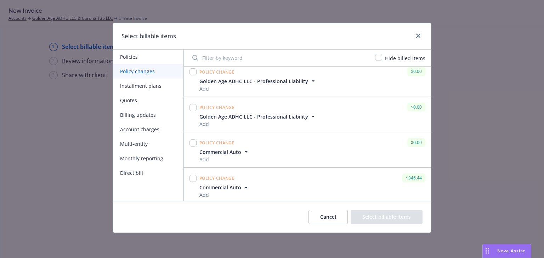
scroll to position [7, 0]
click at [194, 177] on input "checkbox" at bounding box center [193, 177] width 7 height 7
checkbox input "true"
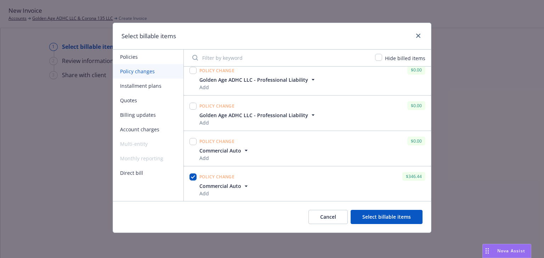
click at [389, 217] on button "Select billable items" at bounding box center [387, 217] width 72 height 14
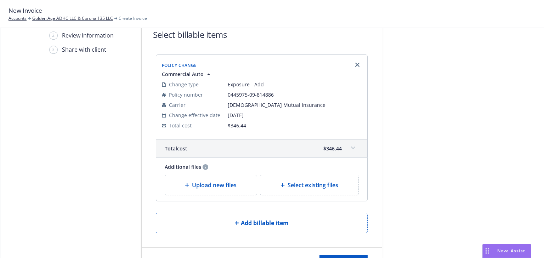
scroll to position [57, 0]
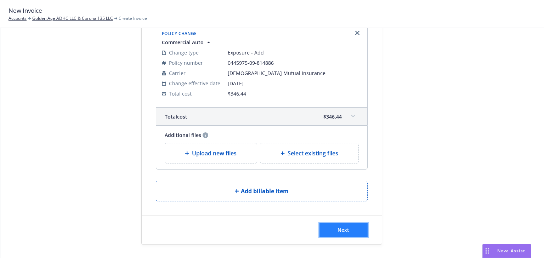
click at [350, 226] on button "Next" at bounding box center [344, 230] width 48 height 14
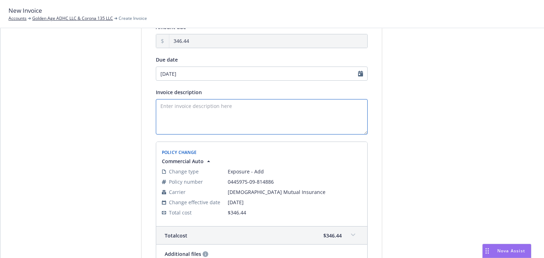
click at [193, 122] on textarea "Invoice description" at bounding box center [262, 116] width 212 height 35
paste textarea "Add vehicle 2018 chrysler pacifica, Vin#"
click at [266, 100] on textarea "Add vehicle 2018 chrysler pacifica, Vin#" at bounding box center [262, 116] width 212 height 35
paste textarea "[US_VEHICLE_IDENTIFICATION_NUMBER]"
type textarea "Add vehicle 2018 chrysler pacifica, Vin#[US_VEHICLE_IDENTIFICATION_NUMBER]"
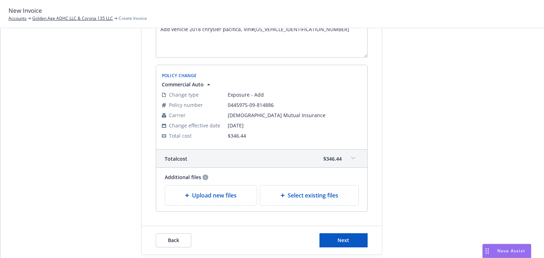
scroll to position [142, 0]
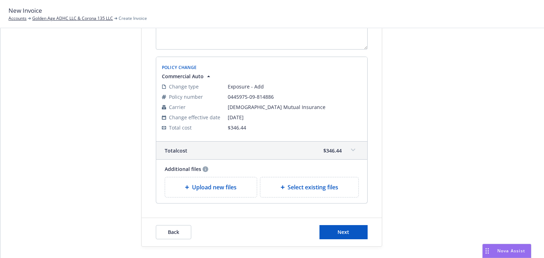
click at [348, 150] on span at bounding box center [353, 150] width 11 height 11
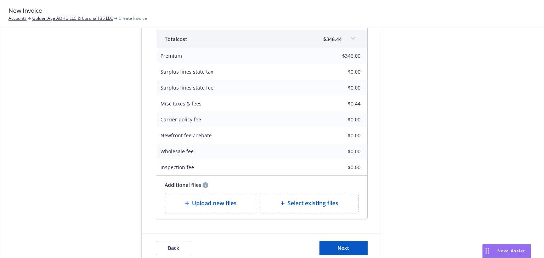
scroll to position [256, 0]
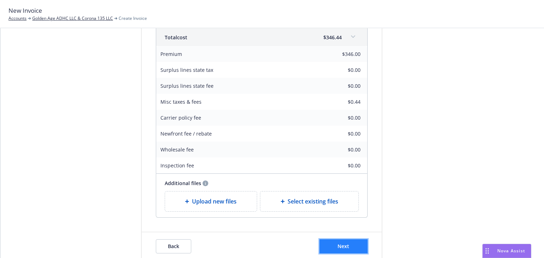
click at [353, 249] on button "Next" at bounding box center [344, 246] width 48 height 14
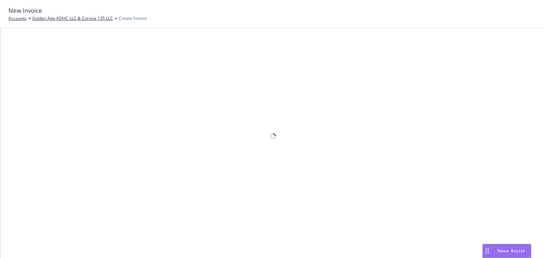
scroll to position [197, 0]
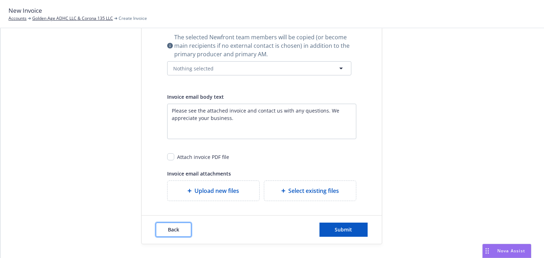
click at [184, 230] on button "Back" at bounding box center [173, 230] width 35 height 14
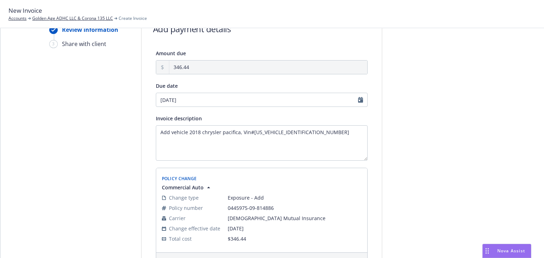
scroll to position [0, 0]
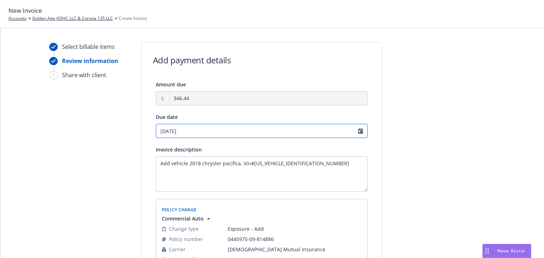
click at [193, 132] on input "09/04/2025" at bounding box center [262, 131] width 212 height 14
select select "September"
select select "2025"
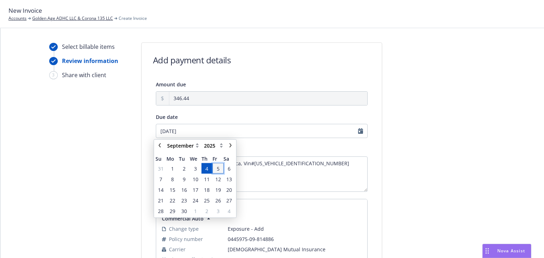
click at [215, 173] on span "5" at bounding box center [218, 168] width 10 height 9
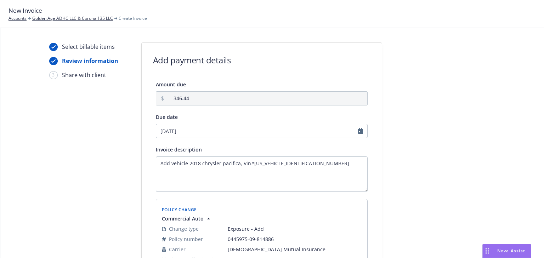
type input "09/05/2025"
click at [476, 219] on div at bounding box center [445, 216] width 99 height 347
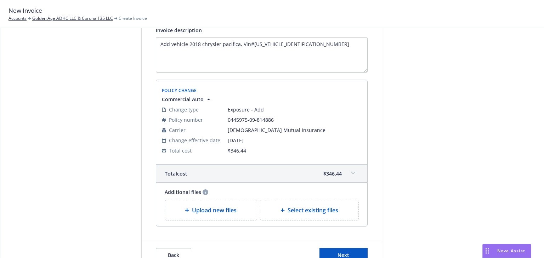
scroll to position [145, 0]
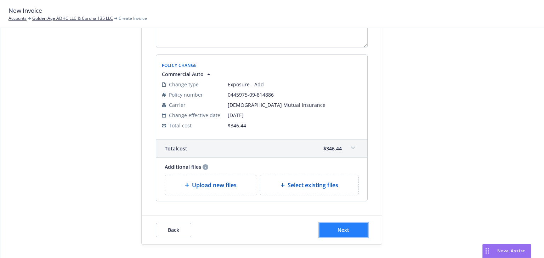
click at [349, 231] on button "Next" at bounding box center [344, 230] width 48 height 14
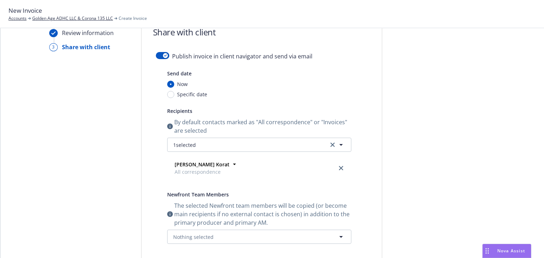
scroll to position [0, 0]
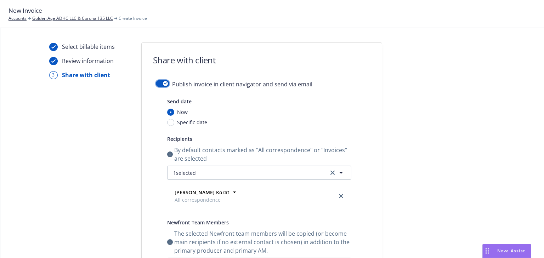
click at [158, 84] on button "button" at bounding box center [162, 83] width 13 height 7
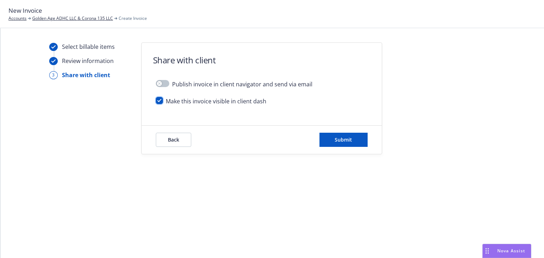
click at [159, 100] on input "checkbox" at bounding box center [159, 100] width 7 height 7
checkbox input "false"
click at [356, 144] on button "Submit" at bounding box center [344, 140] width 48 height 14
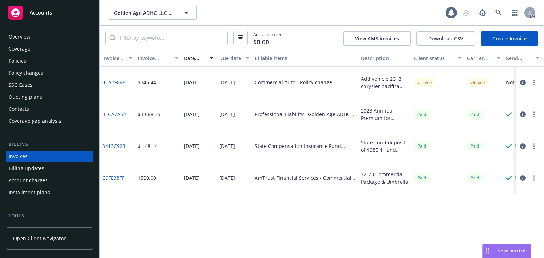
scroll to position [16, 0]
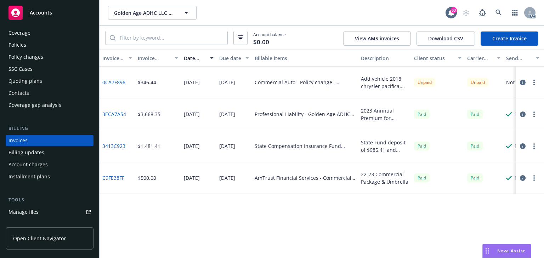
click at [523, 83] on icon "button" at bounding box center [523, 83] width 6 height 6
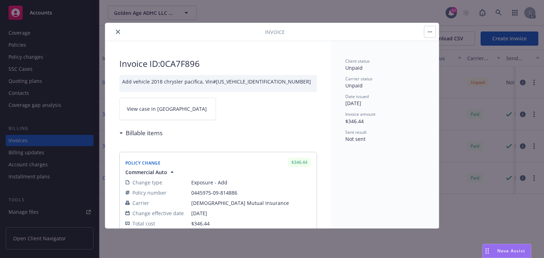
click at [171, 102] on link "View case in SSC" at bounding box center [167, 109] width 97 height 22
click at [119, 33] on icon "close" at bounding box center [118, 32] width 4 height 4
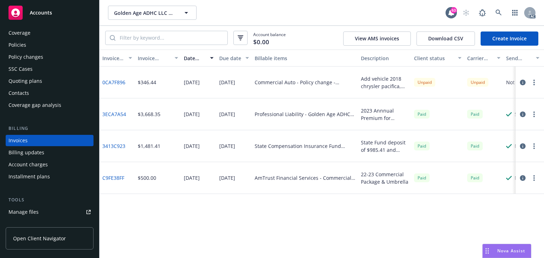
click at [32, 46] on div "Policies" at bounding box center [50, 44] width 82 height 11
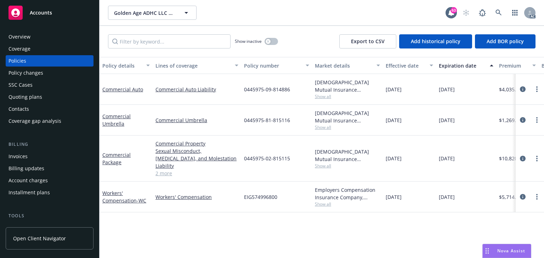
drag, startPoint x: 276, startPoint y: 232, endPoint x: 325, endPoint y: 255, distance: 54.4
click at [277, 235] on div "Policy details Lines of coverage Policy number Market details Effective date Ex…" at bounding box center [322, 157] width 445 height 201
click at [502, 10] on icon at bounding box center [499, 13] width 6 height 6
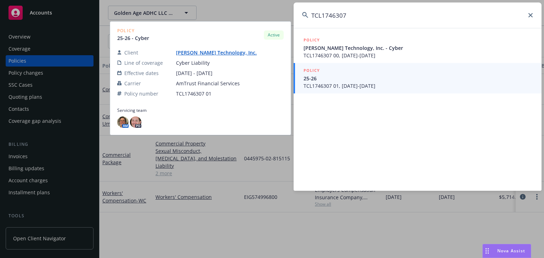
type input "TCL1746307"
click at [346, 84] on span "TCL1746307 01, 08/19/2025-08/19/2026" at bounding box center [419, 85] width 230 height 7
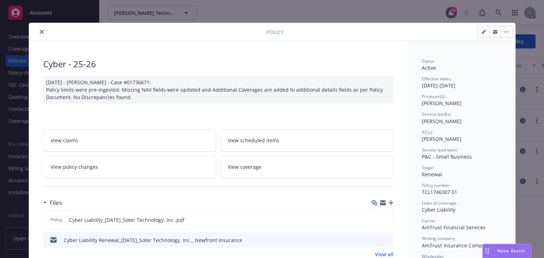
click at [123, 161] on link "View policy changes" at bounding box center [129, 167] width 173 height 22
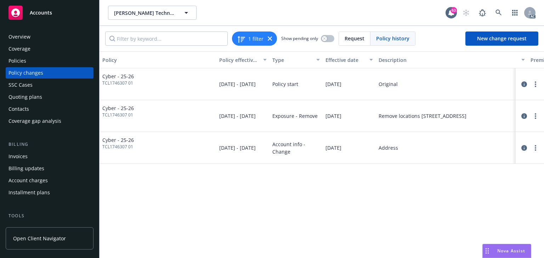
click at [20, 62] on div "Policies" at bounding box center [18, 60] width 18 height 11
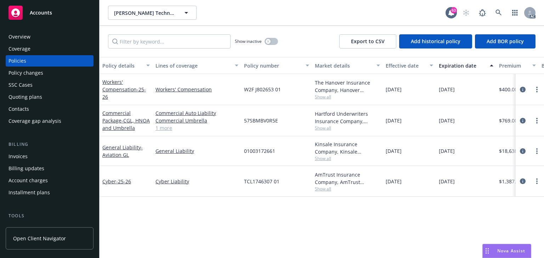
click at [21, 77] on div "Policy changes" at bounding box center [26, 72] width 35 height 11
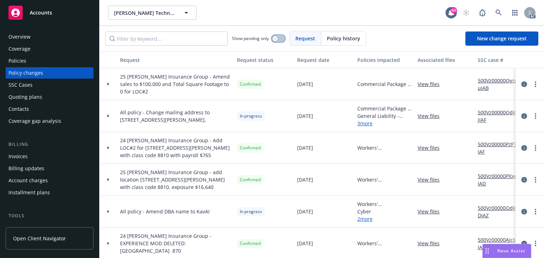
click at [277, 39] on div "button" at bounding box center [275, 38] width 5 height 5
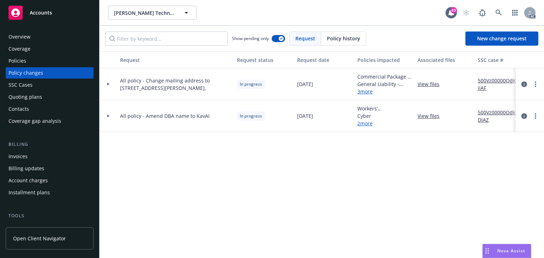
click at [488, 114] on link "500Vz00000OdkYDIAZ" at bounding box center [501, 116] width 47 height 15
click at [502, 11] on link at bounding box center [499, 13] width 14 height 14
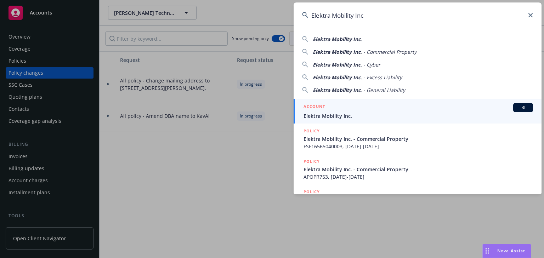
type input "Elektra Mobility Inc"
click at [327, 113] on span "Elektra Mobility Inc." at bounding box center [419, 115] width 230 height 7
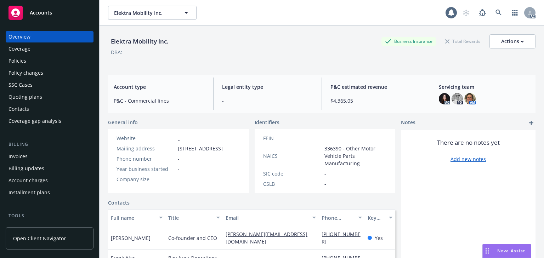
click at [24, 64] on div "Policies" at bounding box center [18, 60] width 18 height 11
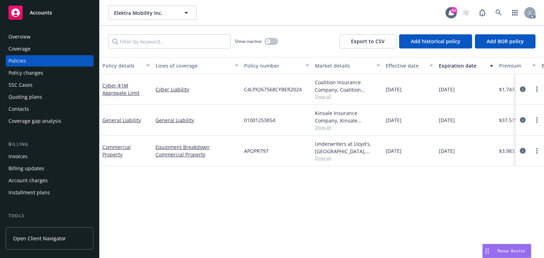
click at [523, 152] on icon "circleInformation" at bounding box center [523, 151] width 6 height 6
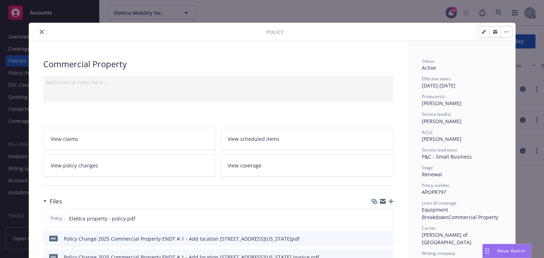
click at [40, 33] on icon "close" at bounding box center [42, 32] width 4 height 4
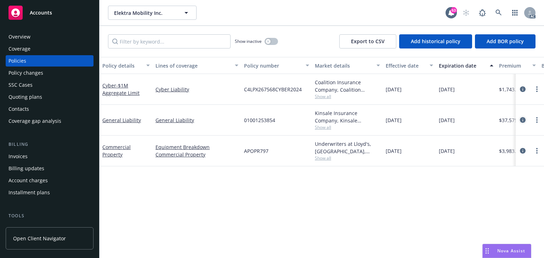
click at [524, 118] on icon "circleInformation" at bounding box center [523, 120] width 6 height 6
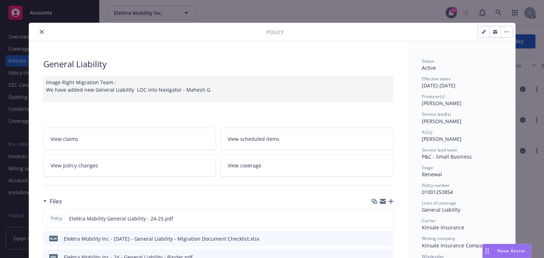
click at [40, 31] on icon "close" at bounding box center [42, 32] width 4 height 4
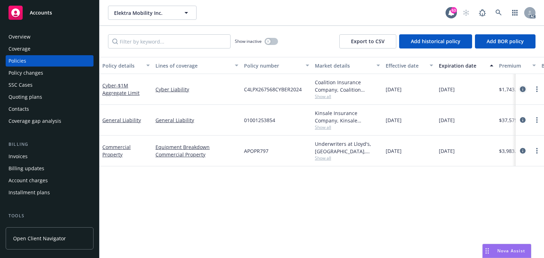
click at [524, 88] on icon "circleInformation" at bounding box center [523, 89] width 6 height 6
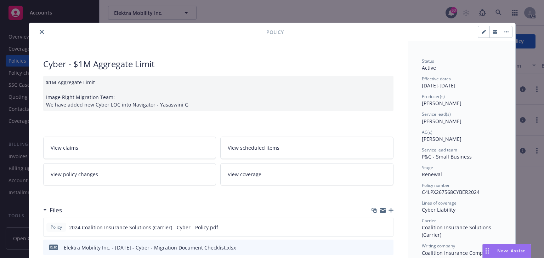
click at [40, 32] on icon "close" at bounding box center [42, 32] width 4 height 4
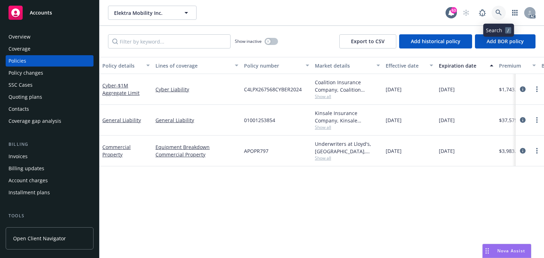
click at [494, 13] on link at bounding box center [499, 13] width 14 height 14
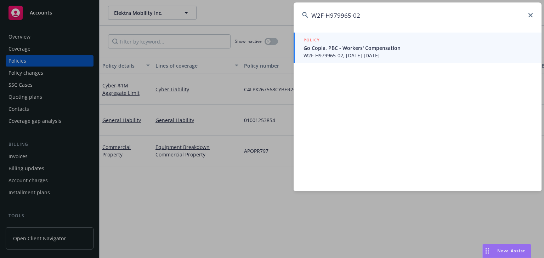
type input "W2F-H979965-02"
click at [344, 47] on span "Go Copia, PBC - Workers' Compensation" at bounding box center [419, 47] width 230 height 7
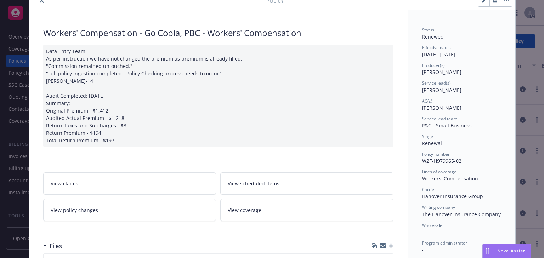
scroll to position [85, 0]
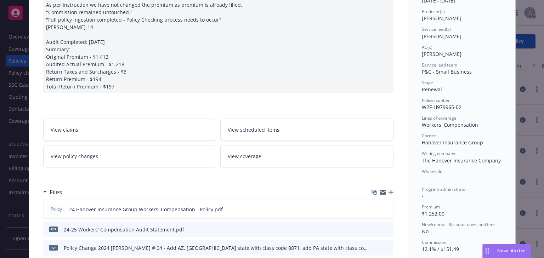
click at [115, 159] on link "View policy changes" at bounding box center [129, 156] width 173 height 22
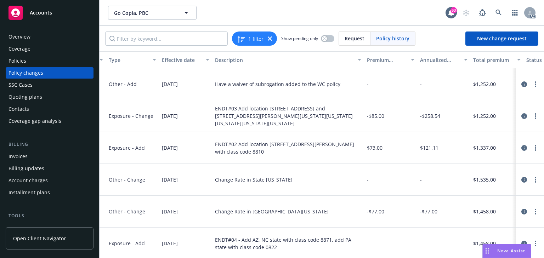
scroll to position [0, 229]
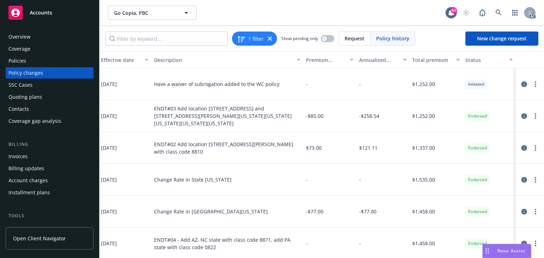
click at [522, 82] on icon "circleInformation" at bounding box center [525, 84] width 6 height 6
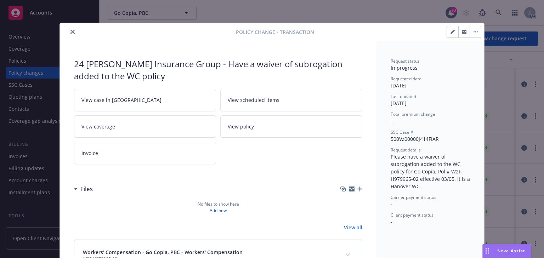
scroll to position [21, 0]
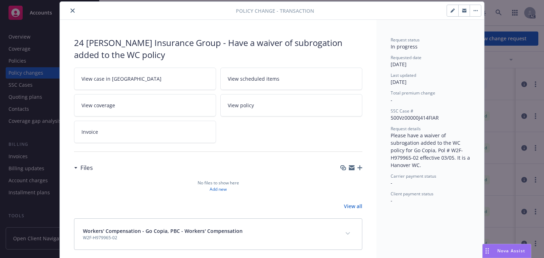
click at [133, 75] on link "View case in SSC" at bounding box center [145, 79] width 142 height 22
click at [68, 11] on button "close" at bounding box center [72, 10] width 9 height 9
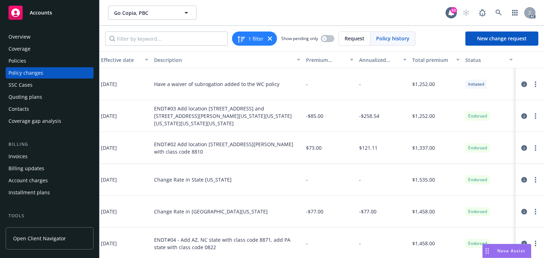
click at [38, 61] on div "Policies" at bounding box center [50, 60] width 82 height 11
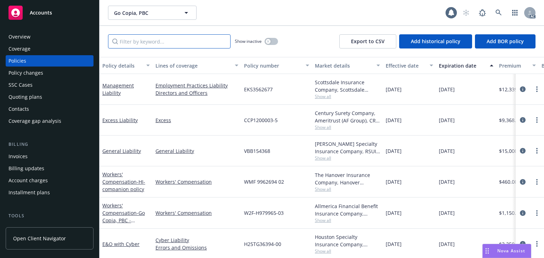
click at [193, 37] on input "Filter by keyword..." at bounding box center [169, 41] width 123 height 14
paste input "W2F-H979965-02"
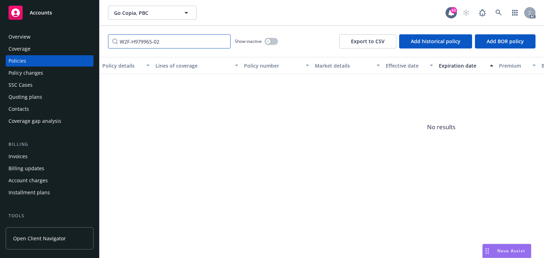
type input "W2F-H979965-02"
click at [272, 41] on button "button" at bounding box center [271, 41] width 13 height 7
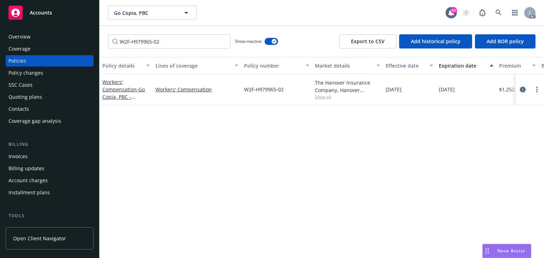
click at [523, 88] on icon "circleInformation" at bounding box center [523, 90] width 6 height 6
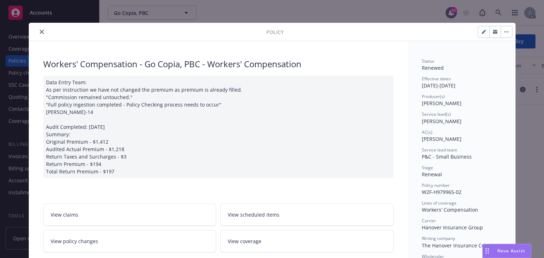
scroll to position [21, 0]
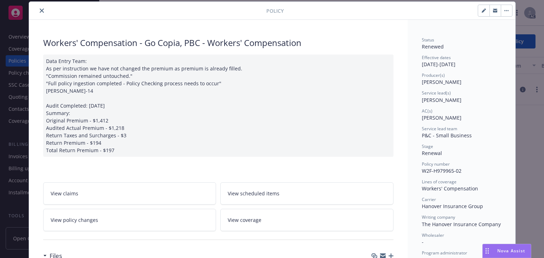
click at [40, 11] on icon "close" at bounding box center [42, 11] width 4 height 4
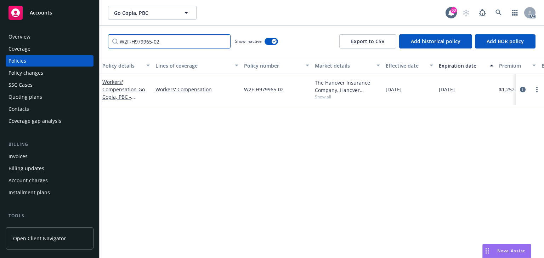
drag, startPoint x: 169, startPoint y: 42, endPoint x: 9, endPoint y: 35, distance: 160.3
click at [28, 38] on div "Accounts Overview Coverage Policies Policy changes SSC Cases Quoting plans Cont…" at bounding box center [272, 129] width 544 height 258
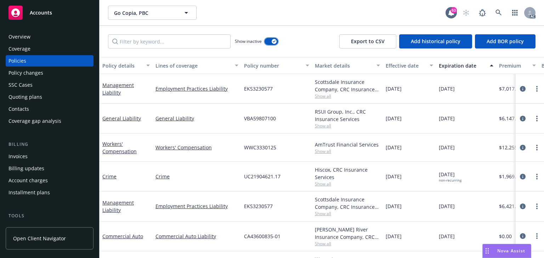
click at [268, 43] on button "button" at bounding box center [271, 41] width 13 height 7
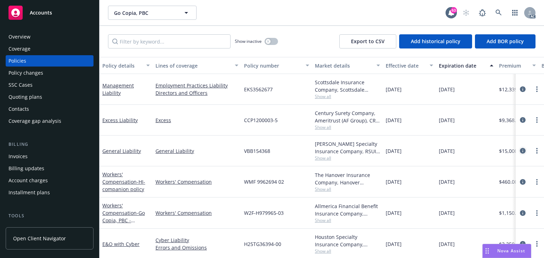
click at [520, 149] on icon "circleInformation" at bounding box center [523, 151] width 6 height 6
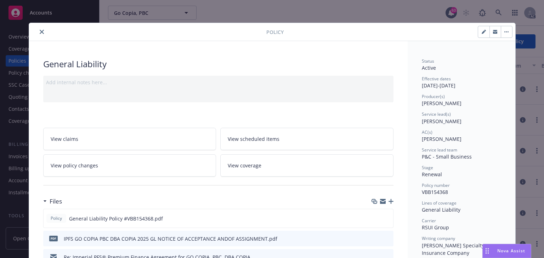
click at [43, 34] on button "close" at bounding box center [42, 32] width 9 height 9
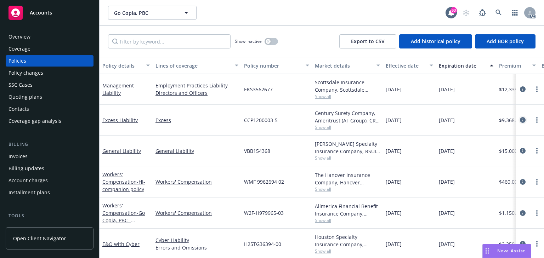
click at [520, 120] on icon "circleInformation" at bounding box center [523, 120] width 6 height 6
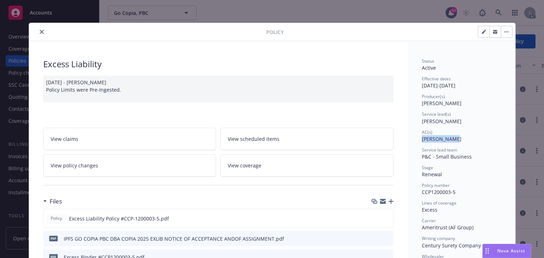
drag, startPoint x: 416, startPoint y: 140, endPoint x: 456, endPoint y: 140, distance: 40.0
copy span "[PERSON_NAME]"
click at [38, 31] on button "close" at bounding box center [42, 32] width 9 height 9
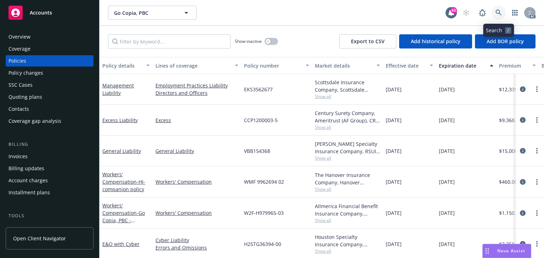
click at [496, 13] on icon at bounding box center [499, 13] width 6 height 6
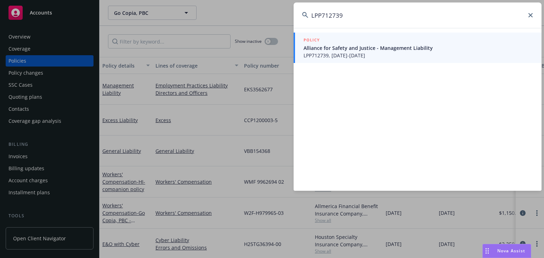
type input "LPP712739"
click at [364, 55] on span "LPP712739, 11/22/2024-11/22/2025" at bounding box center [419, 55] width 230 height 7
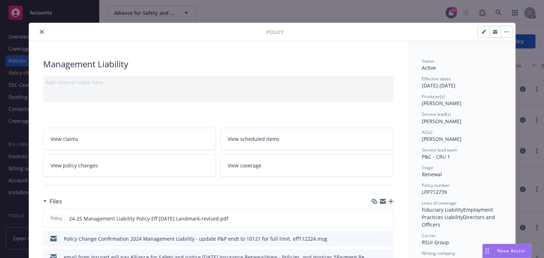
click at [42, 33] on button "close" at bounding box center [42, 32] width 9 height 9
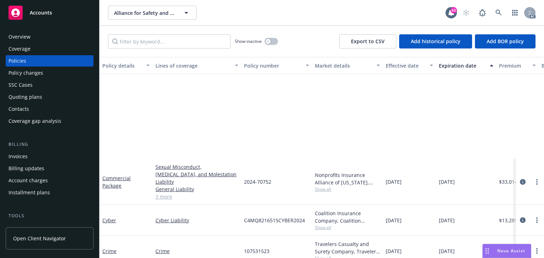
scroll to position [132, 0]
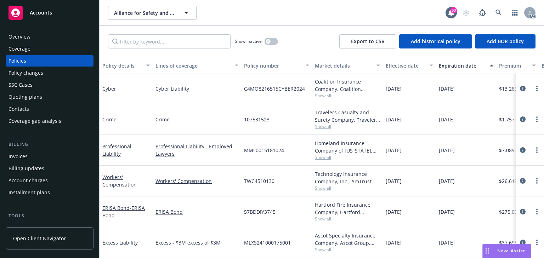
click at [38, 75] on div "Policy changes" at bounding box center [26, 72] width 35 height 11
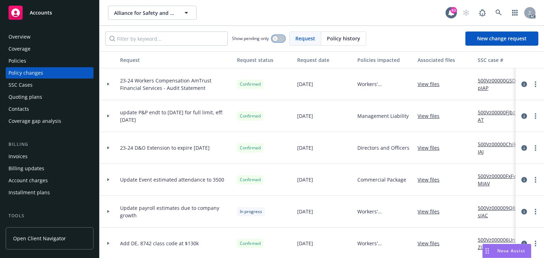
click at [281, 38] on button "button" at bounding box center [278, 38] width 13 height 7
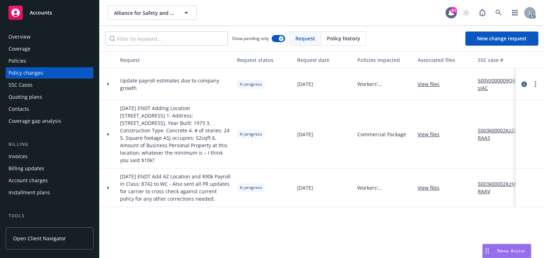
click at [112, 82] on div at bounding box center [109, 84] width 18 height 32
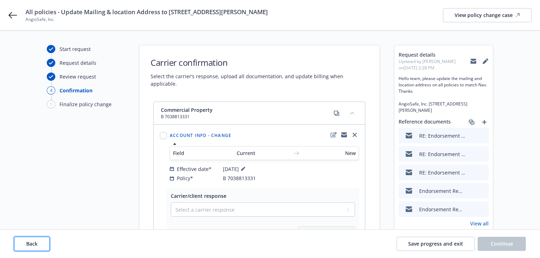
click at [44, 248] on button "Back" at bounding box center [31, 244] width 35 height 14
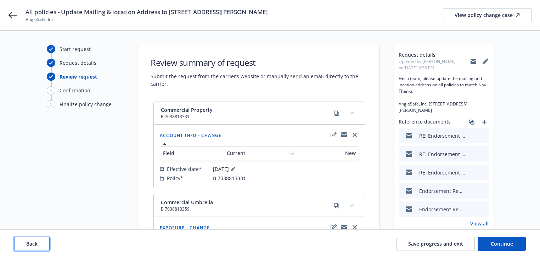
click at [44, 248] on button "Back" at bounding box center [31, 244] width 35 height 14
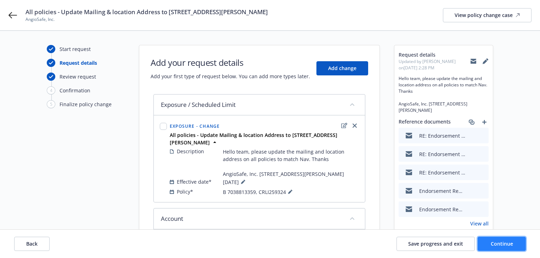
click at [490, 247] on button "Continue" at bounding box center [502, 244] width 48 height 14
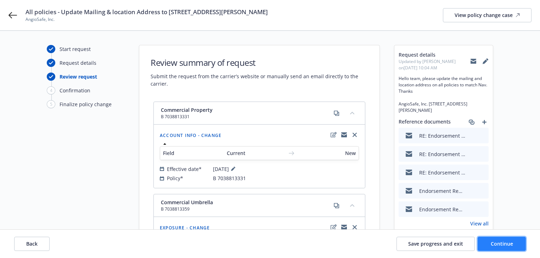
click at [490, 247] on button "Continue" at bounding box center [502, 244] width 48 height 14
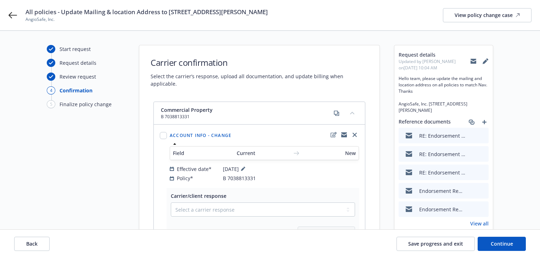
click at [336, 63] on h1 "Carrier confirmation" at bounding box center [260, 63] width 218 height 12
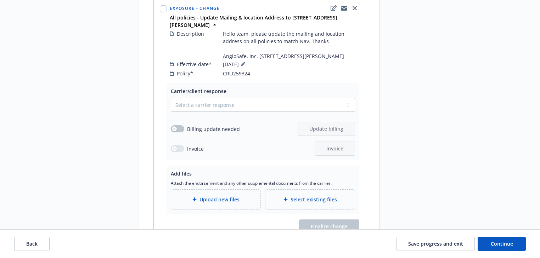
scroll to position [806, 0]
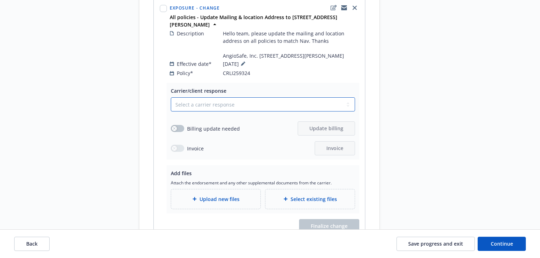
click at [230, 112] on select "Select a carrier response Accepted Accepted with revision No endorsement needed…" at bounding box center [263, 104] width 184 height 14
select select "DECLINED_BY_CARRIER"
click at [171, 102] on select "Select a carrier response Accepted Accepted with revision No endorsement needed…" at bounding box center [263, 104] width 184 height 14
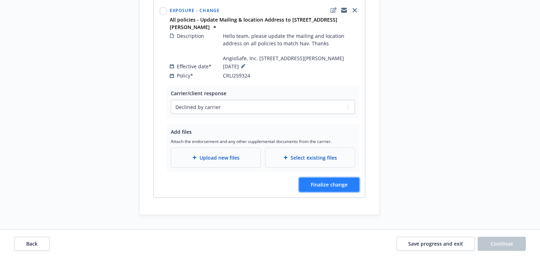
click at [336, 188] on span "Finalize change" at bounding box center [329, 184] width 37 height 7
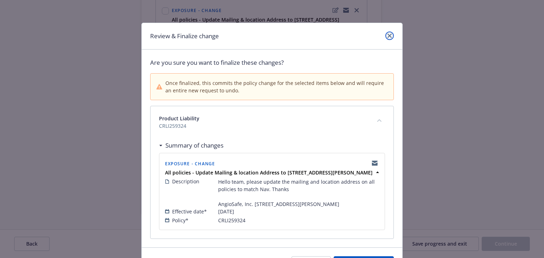
click at [388, 36] on icon "close" at bounding box center [390, 36] width 4 height 4
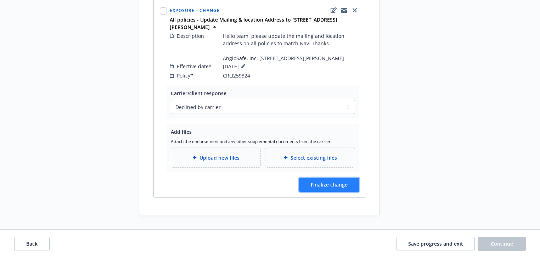
click at [337, 181] on button "Finalize change" at bounding box center [329, 185] width 60 height 14
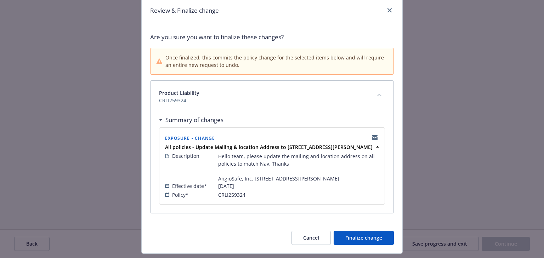
scroll to position [51, 0]
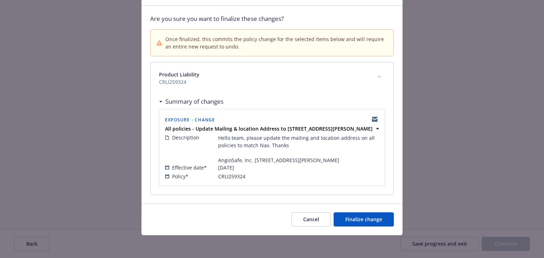
click at [359, 227] on div "Cancel Finalize change" at bounding box center [272, 220] width 261 height 32
click at [361, 223] on button "Finalize change" at bounding box center [364, 220] width 60 height 14
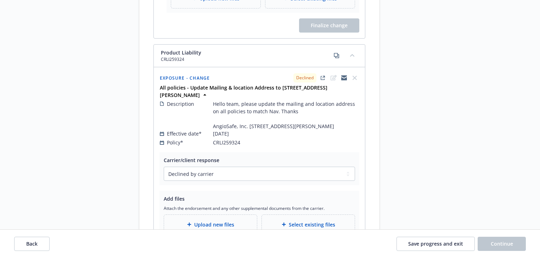
scroll to position [792, 0]
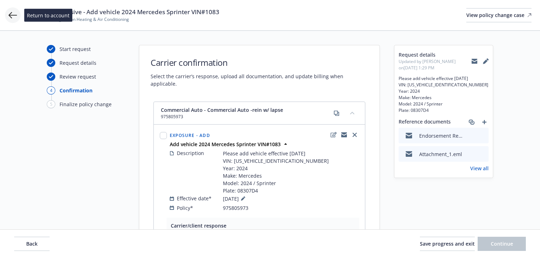
click at [14, 14] on icon at bounding box center [13, 15] width 9 height 9
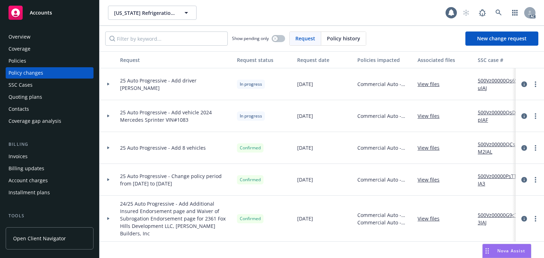
click at [28, 61] on div "Policies" at bounding box center [50, 60] width 82 height 11
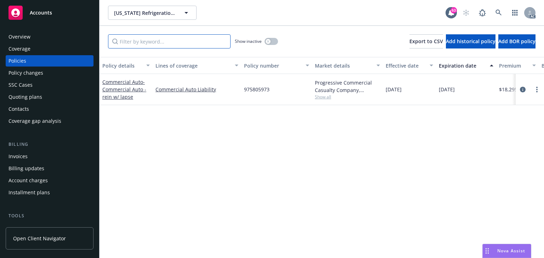
click at [146, 44] on input "Filter by keyword..." at bounding box center [169, 41] width 123 height 14
click at [522, 90] on icon "circleInformation" at bounding box center [523, 90] width 6 height 6
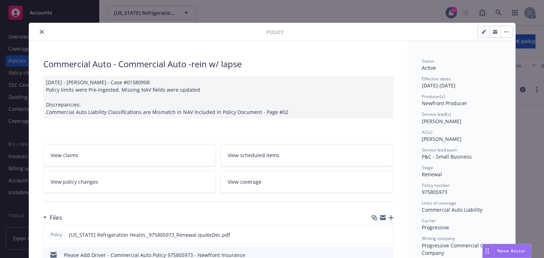
scroll to position [21, 0]
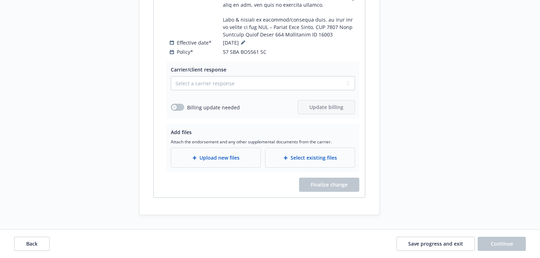
scroll to position [1777, 0]
click at [40, 238] on button "Back" at bounding box center [31, 244] width 35 height 14
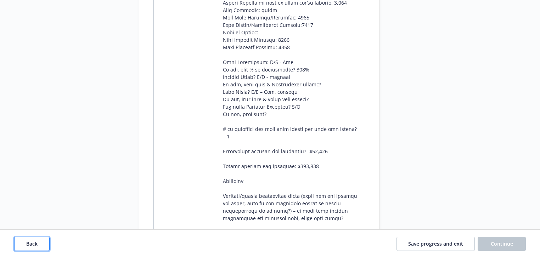
click at [40, 238] on button "Back" at bounding box center [31, 244] width 35 height 14
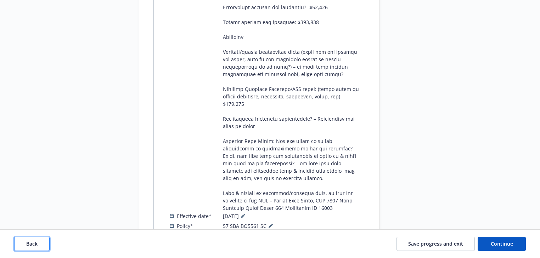
click at [40, 238] on button "Back" at bounding box center [31, 244] width 35 height 14
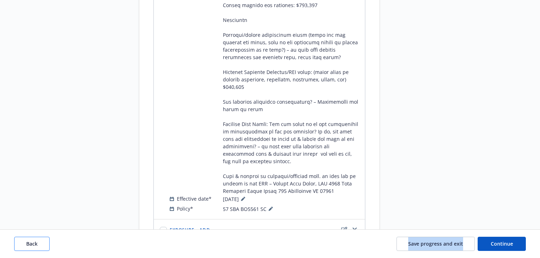
click at [40, 238] on div "Back Save progress and exit Continue" at bounding box center [270, 244] width 512 height 14
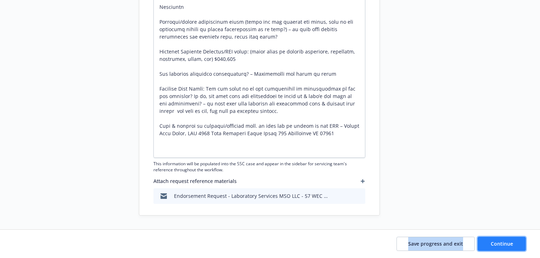
click at [516, 246] on button "Continue" at bounding box center [502, 244] width 48 height 14
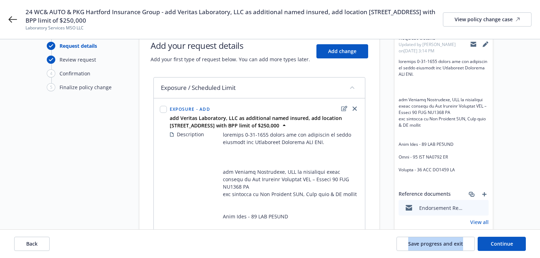
scroll to position [0, 0]
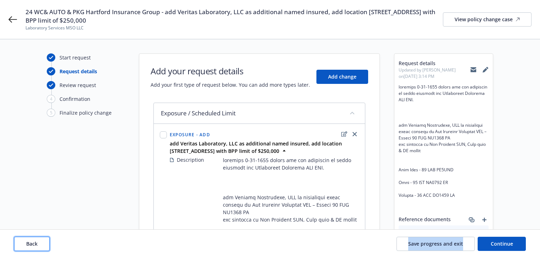
click at [43, 242] on button "Back" at bounding box center [31, 244] width 35 height 14
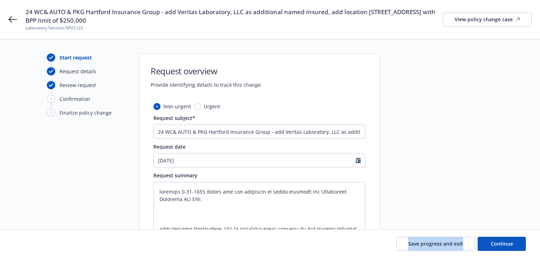
click at [43, 242] on div "Save progress and exit Continue" at bounding box center [270, 244] width 512 height 14
click at [504, 245] on span "Continue" at bounding box center [502, 244] width 22 height 7
type textarea "x"
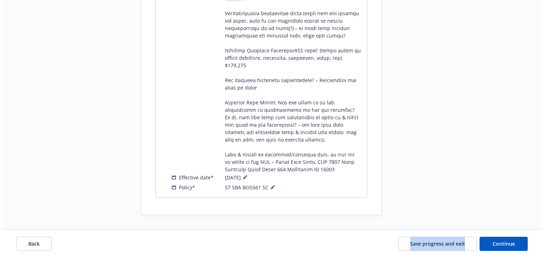
scroll to position [1505, 0]
click at [272, 189] on button at bounding box center [270, 187] width 9 height 9
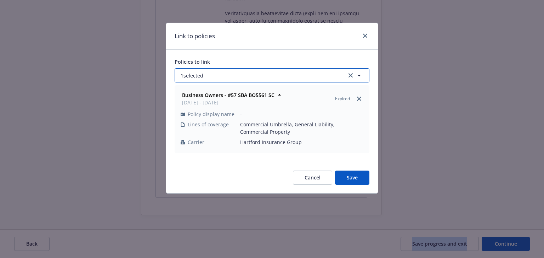
click at [221, 75] on button "1 selected" at bounding box center [272, 75] width 195 height 14
select select "ACTIVE"
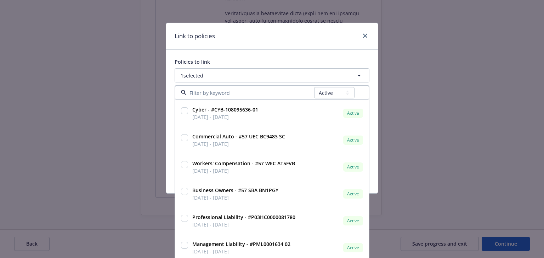
click at [241, 55] on div "Policies to link 1 selected All Active Upcoming Expired Cancelled Cyber - #CYB-…" at bounding box center [272, 106] width 212 height 112
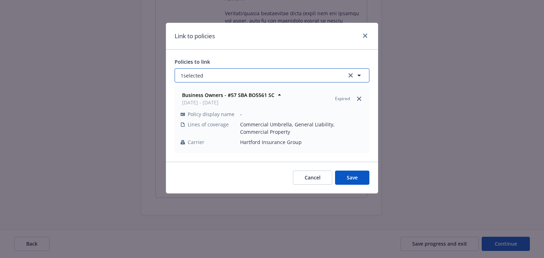
click at [221, 73] on button "1 selected" at bounding box center [272, 75] width 195 height 14
select select "ACTIVE"
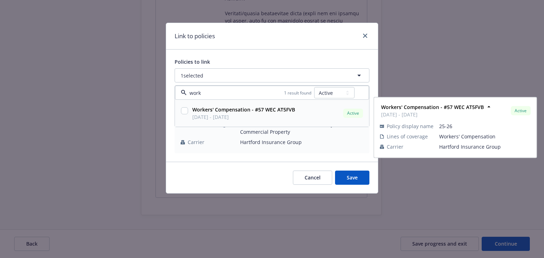
type input "work"
click at [346, 92] on select "All Active Upcoming Expired Cancelled" at bounding box center [334, 92] width 40 height 11
select select "EXPIRED"
click at [315, 87] on select "All Active Upcoming Expired Cancelled" at bounding box center [334, 92] width 40 height 11
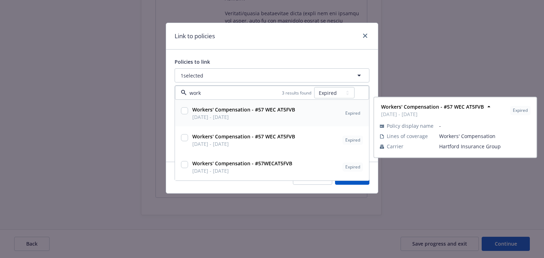
click at [184, 111] on input "checkbox" at bounding box center [184, 110] width 7 height 7
checkbox input "true"
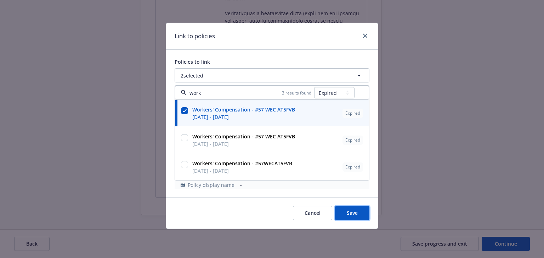
click at [356, 214] on span "Save" at bounding box center [352, 213] width 11 height 7
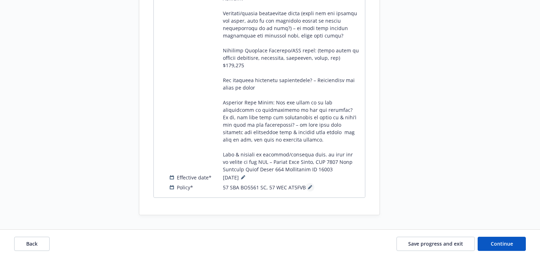
click at [310, 187] on icon at bounding box center [310, 187] width 4 height 4
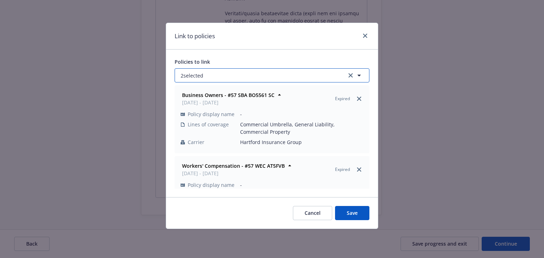
click at [225, 73] on button "2 selected" at bounding box center [272, 75] width 195 height 14
select select "ACTIVE"
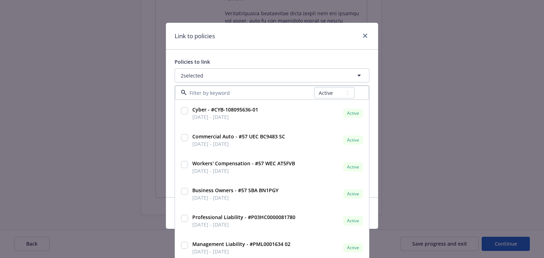
click at [232, 53] on div "Policies to link 2 selected All Active Upcoming Expired Cancelled Cyber - #CYB-…" at bounding box center [272, 124] width 212 height 148
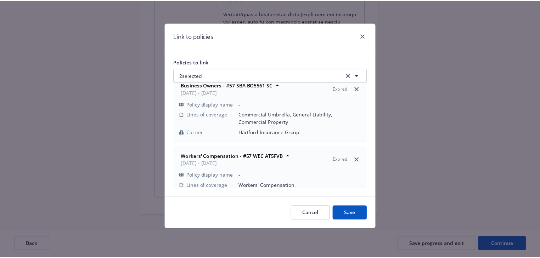
scroll to position [0, 0]
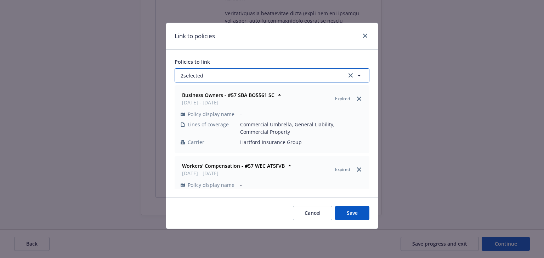
click at [206, 70] on button "2 selected" at bounding box center [272, 75] width 195 height 14
select select "ACTIVE"
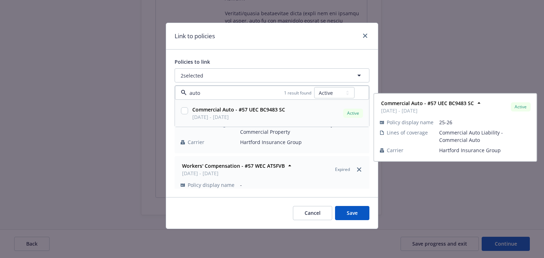
type input "auto"
click at [336, 91] on select "All Active Upcoming Expired Cancelled" at bounding box center [334, 92] width 40 height 11
select select "EXPIRED"
click at [315, 87] on select "All Active Upcoming Expired Cancelled" at bounding box center [334, 92] width 40 height 11
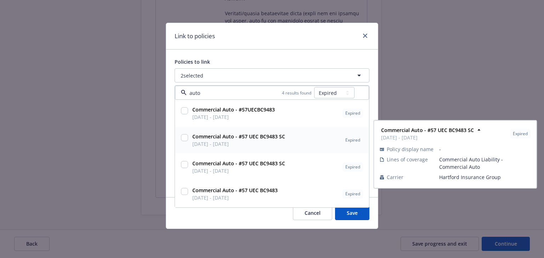
click at [181, 135] on input "checkbox" at bounding box center [184, 137] width 7 height 7
checkbox input "true"
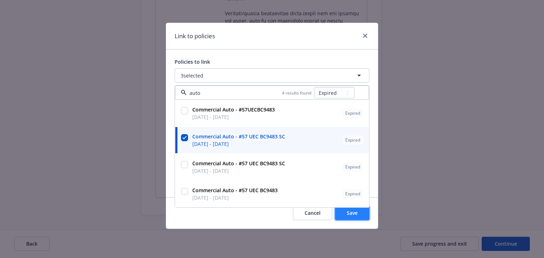
click at [354, 208] on button "Save" at bounding box center [352, 213] width 34 height 14
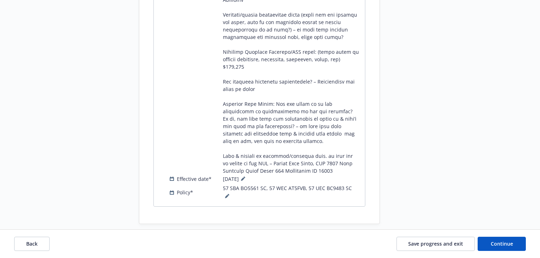
scroll to position [1505, 0]
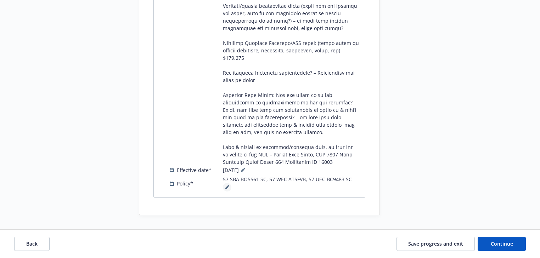
click at [231, 188] on button at bounding box center [227, 187] width 9 height 9
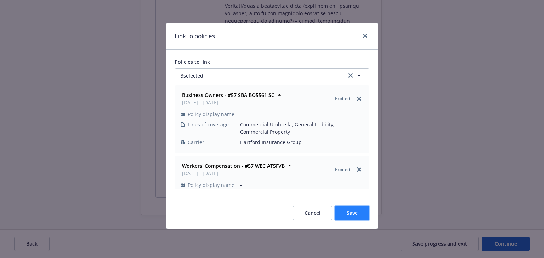
click at [362, 217] on button "Save" at bounding box center [352, 213] width 34 height 14
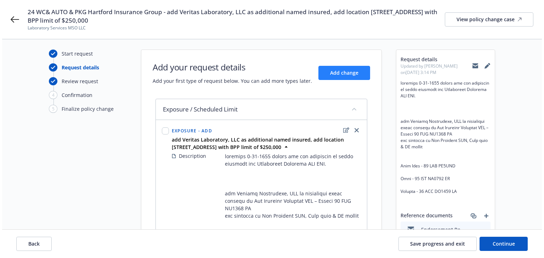
scroll to position [0, 0]
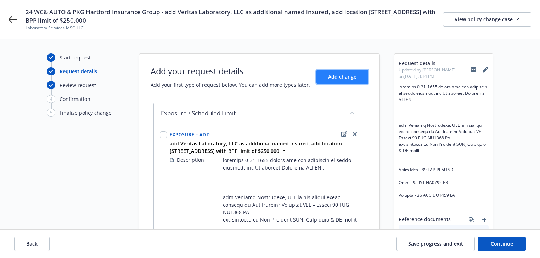
click at [360, 78] on button "Add change" at bounding box center [342, 77] width 52 height 14
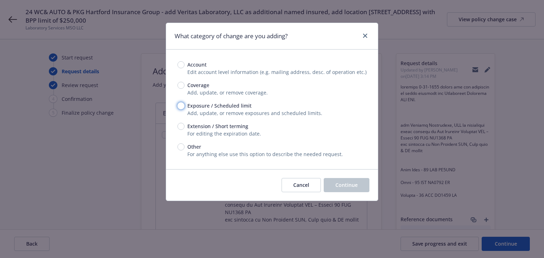
click at [178, 106] on input "Exposure / Scheduled limit" at bounding box center [180, 105] width 7 height 7
radio input "true"
click at [356, 183] on span "Continue" at bounding box center [347, 185] width 22 height 7
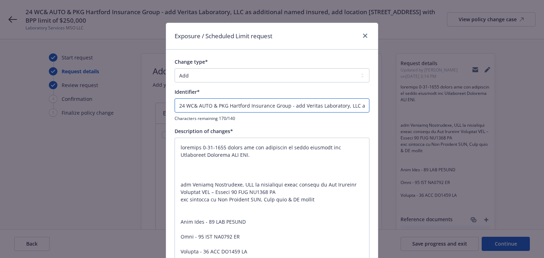
drag, startPoint x: 287, startPoint y: 105, endPoint x: -101, endPoint y: 105, distance: 387.9
click at [0, 105] on html "24 WC& AUTO & PKG Hartford Insurance Group - add Veritas Laboratory, LLC as add…" at bounding box center [272, 129] width 544 height 258
type textarea "x"
type input "- add Veritas Laboratory, LLC as additional named insured, add location 8535 E.…"
type textarea "x"
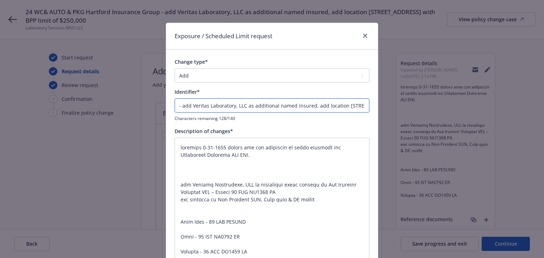
type input "E - add Veritas Laboratory, LLC as additional named insured, add location 8535 …"
type textarea "x"
type input "EN - add Veritas Laboratory, LLC as additional named insured, add location 8535…"
type textarea "x"
type input "END - add Veritas Laboratory, LLC as additional named insured, add location 853…"
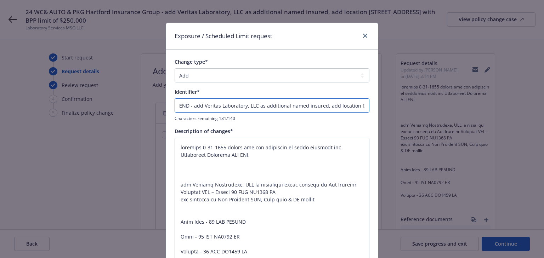
type textarea "x"
type input "ENDT - add Veritas Laboratory, LLC as additional named insured, add location 85…"
type textarea "x"
type input "ENDT# - add Veritas Laboratory, LLC as additional named insured, add location 8…"
type textarea "x"
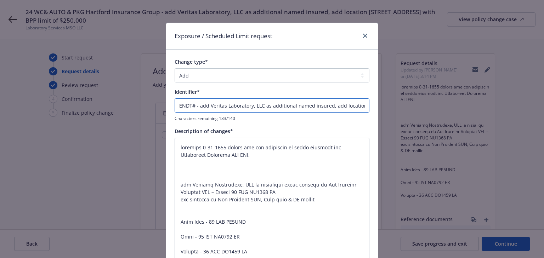
type input "ENDT#0 - add Veritas Laboratory, LLC as additional named insured, add location …"
type textarea "x"
type input "ENDT#01 - add Veritas Laboratory, LLC as additional named insured, add location…"
type textarea "x"
type input "ENDT#010 - add Veritas Laboratory, LLC as additional named insured, add locatio…"
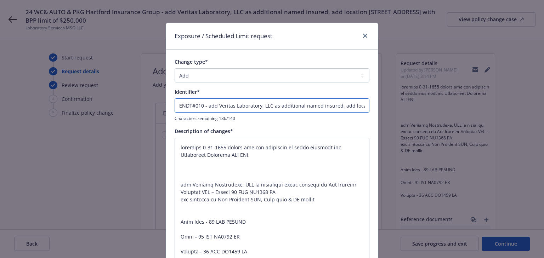
drag, startPoint x: 205, startPoint y: 105, endPoint x: 338, endPoint y: 107, distance: 133.6
click at [338, 107] on input "ENDT#010 - add Veritas Laboratory, LLC as additional named insured, add locatio…" at bounding box center [272, 105] width 195 height 14
type textarea "x"
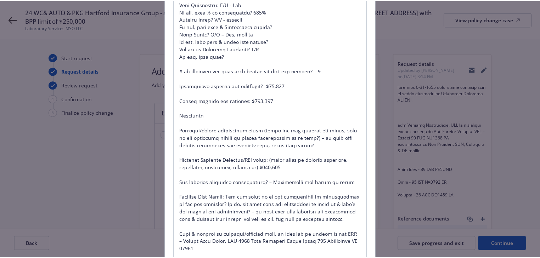
scroll to position [624, 0]
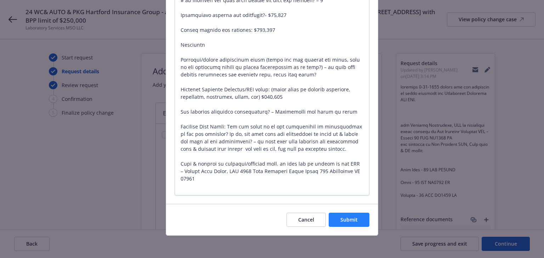
type input "ENDT#010 -add location 8535 E. Hartford Dr. Ste 104 with BPP limit of $250,000"
click at [360, 217] on button "Submit" at bounding box center [349, 220] width 41 height 14
type textarea "x"
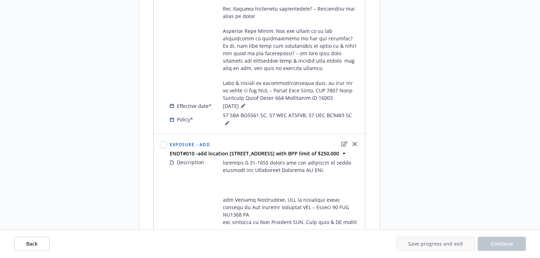
scroll to position [1567, 0]
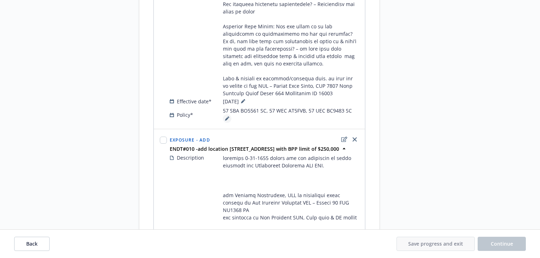
click at [229, 121] on icon at bounding box center [227, 119] width 4 height 4
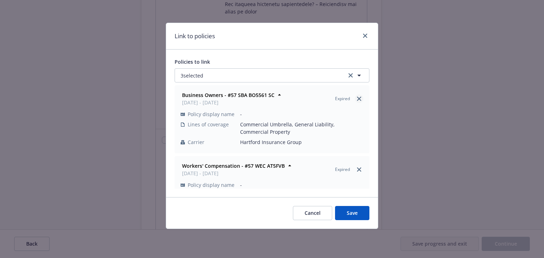
click at [357, 97] on icon "close" at bounding box center [359, 99] width 4 height 4
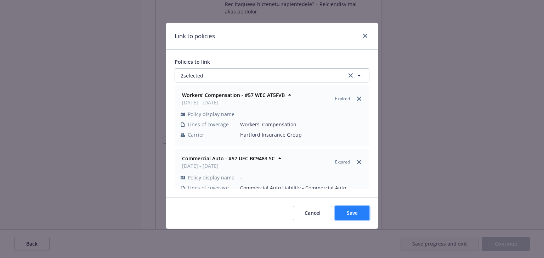
click at [357, 213] on span "Save" at bounding box center [352, 213] width 11 height 7
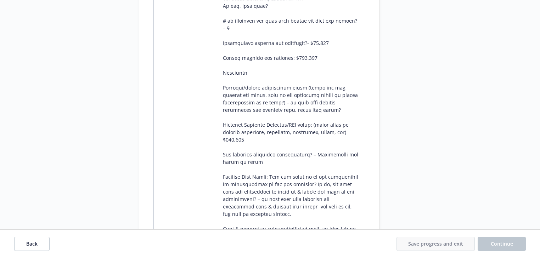
scroll to position [2304, 0]
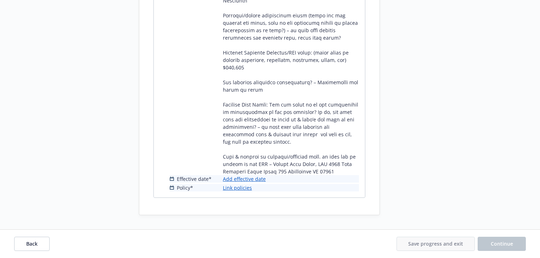
click at [246, 180] on link "Add effective date" at bounding box center [244, 178] width 43 height 7
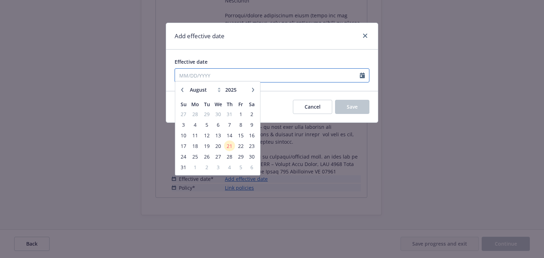
click at [216, 77] on input "Effective date" at bounding box center [267, 75] width 185 height 13
click at [182, 92] on icon "button" at bounding box center [182, 92] width 4 height 4
select select "7"
click at [227, 148] on span "24" at bounding box center [230, 148] width 10 height 9
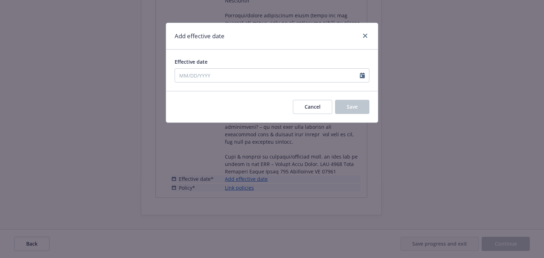
type input "07/24/2025"
click at [350, 110] on span "Save" at bounding box center [352, 106] width 11 height 7
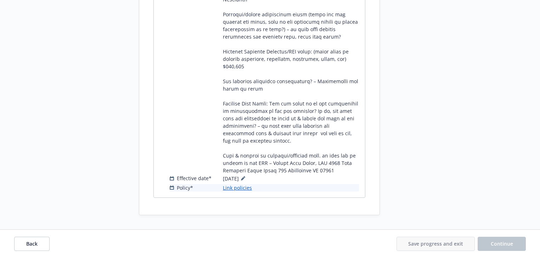
click at [246, 186] on link "Link policies" at bounding box center [237, 187] width 29 height 7
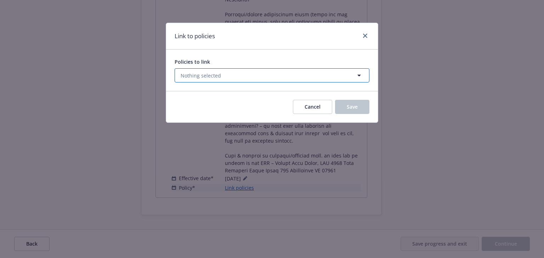
click at [249, 75] on button "Nothing selected" at bounding box center [272, 75] width 195 height 14
select select "ACTIVE"
type input "5561"
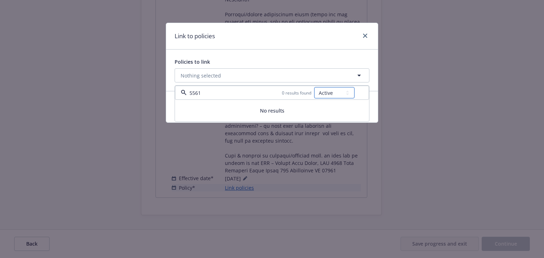
click at [323, 91] on select "All Active Upcoming Expired Cancelled" at bounding box center [334, 92] width 40 height 11
select select "EXPIRED"
click at [315, 87] on select "All Active Upcoming Expired Cancelled" at bounding box center [334, 92] width 40 height 11
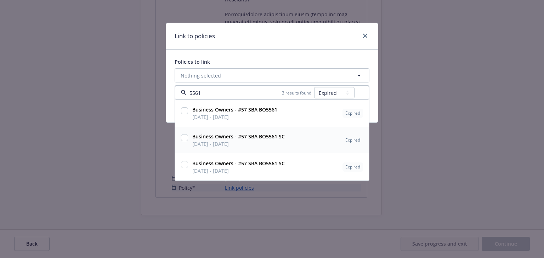
click at [186, 139] on input "checkbox" at bounding box center [184, 137] width 7 height 7
checkbox input "true"
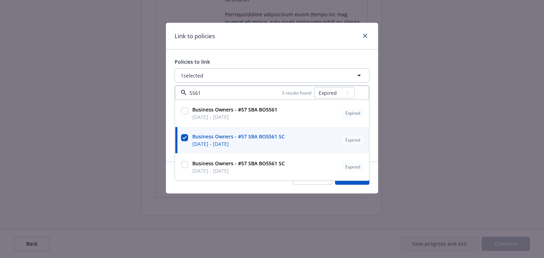
click at [305, 47] on div "Link to policies" at bounding box center [272, 36] width 212 height 27
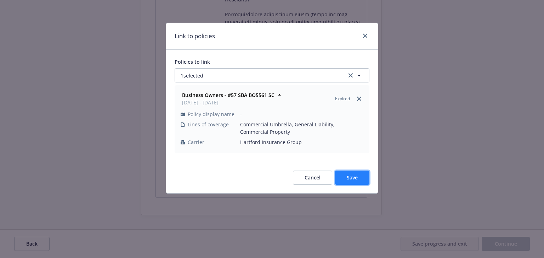
click at [357, 181] on button "Save" at bounding box center [352, 178] width 34 height 14
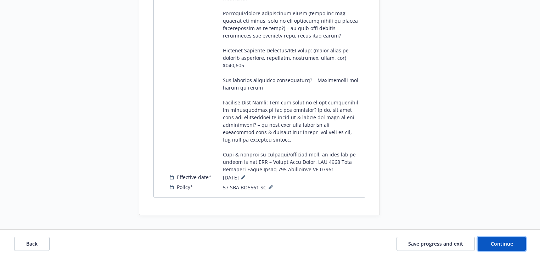
drag, startPoint x: 516, startPoint y: 243, endPoint x: 509, endPoint y: 236, distance: 9.5
click at [517, 243] on button "Continue" at bounding box center [502, 244] width 48 height 14
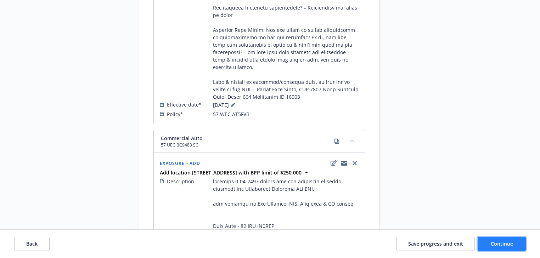
click at [512, 248] on button "Continue" at bounding box center [502, 244] width 48 height 14
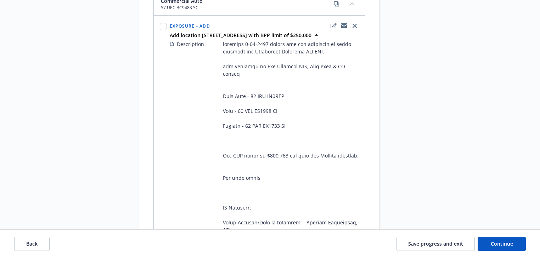
scroll to position [2826, 0]
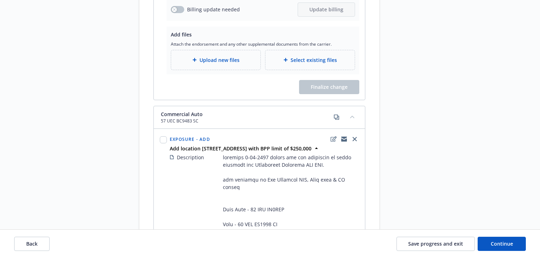
drag, startPoint x: 350, startPoint y: 102, endPoint x: 433, endPoint y: 94, distance: 83.7
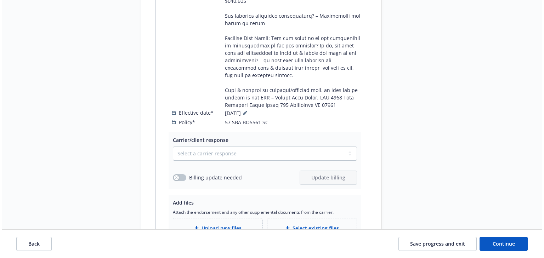
scroll to position [850, 0]
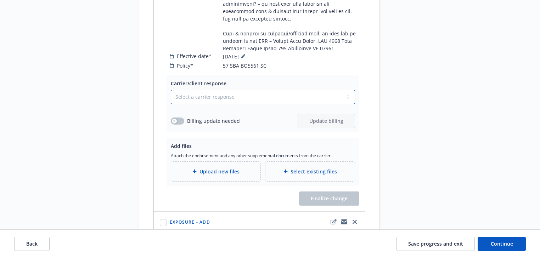
drag, startPoint x: 229, startPoint y: 94, endPoint x: 226, endPoint y: 99, distance: 6.3
click at [229, 94] on select "Select a carrier response Accepted Accepted with revision No endorsement needed…" at bounding box center [263, 97] width 184 height 14
select select "ACCEPTED"
click at [171, 90] on select "Select a carrier response Accepted Accepted with revision No endorsement needed…" at bounding box center [263, 97] width 184 height 14
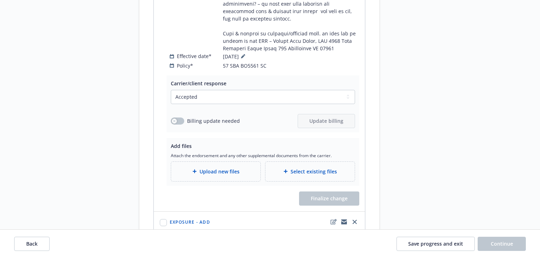
click at [206, 166] on div "Upload new files" at bounding box center [215, 171] width 89 height 19
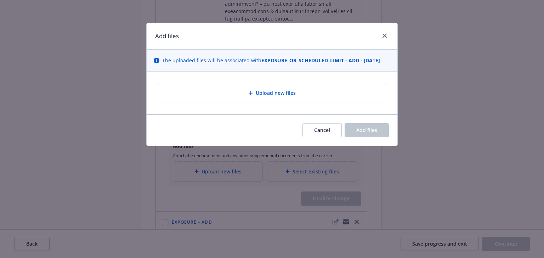
click at [292, 96] on span "Upload new files" at bounding box center [276, 92] width 40 height 7
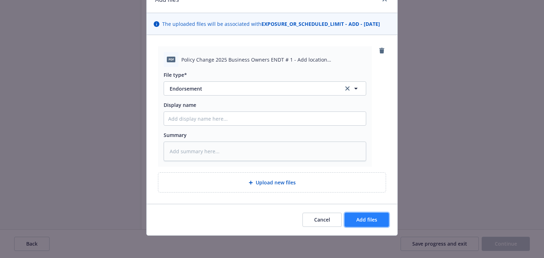
click at [373, 222] on span "Add files" at bounding box center [366, 219] width 21 height 7
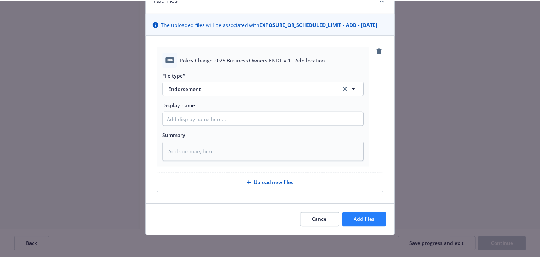
scroll to position [11, 0]
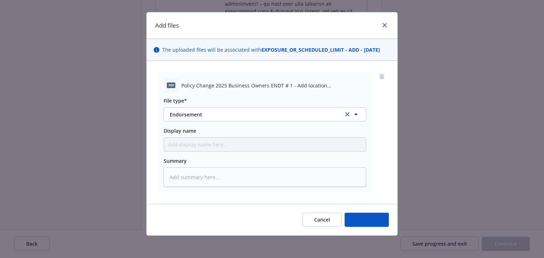
type textarea "x"
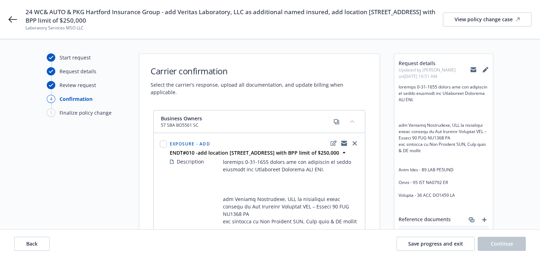
scroll to position [0, 0]
click at [345, 73] on h1 "Carrier confirmation" at bounding box center [260, 71] width 218 height 12
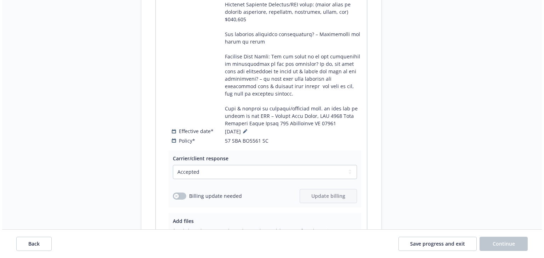
scroll to position [917, 0]
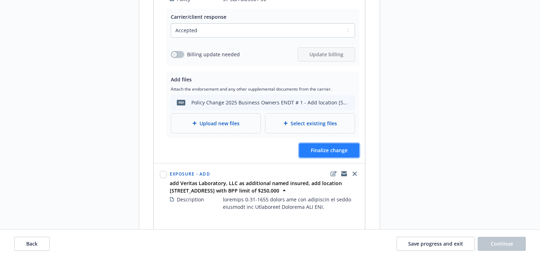
click at [340, 153] on button "Finalize change" at bounding box center [329, 150] width 60 height 14
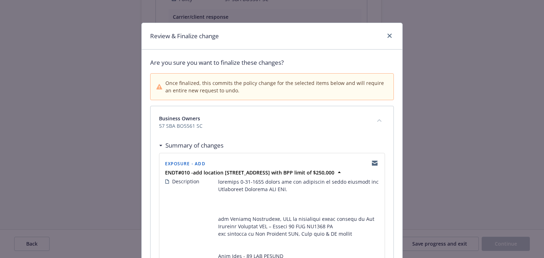
click at [293, 140] on div "Summary of changes" at bounding box center [272, 145] width 226 height 15
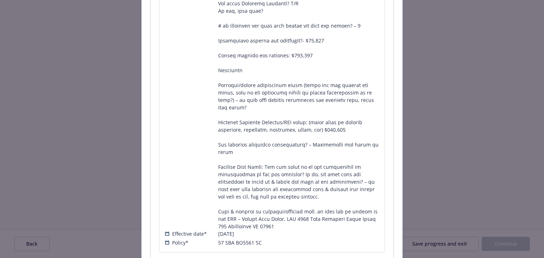
scroll to position [713, 0]
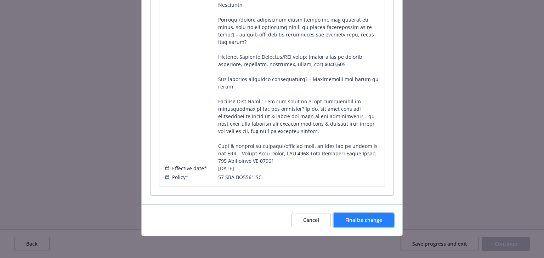
click at [377, 225] on button "Finalize change" at bounding box center [364, 220] width 60 height 14
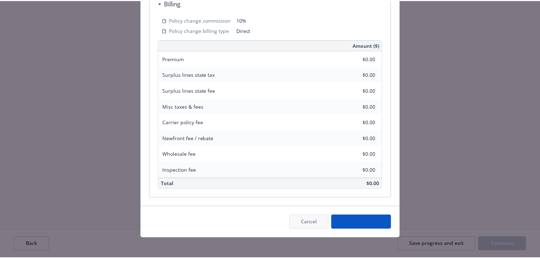
scroll to position [912, 0]
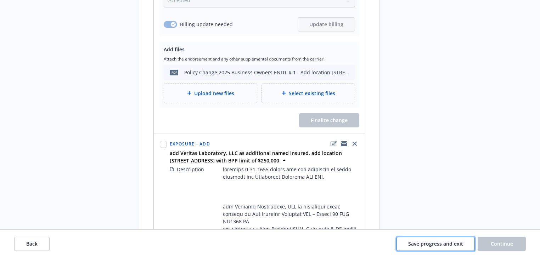
click at [439, 246] on span "Save progress and exit" at bounding box center [435, 244] width 55 height 7
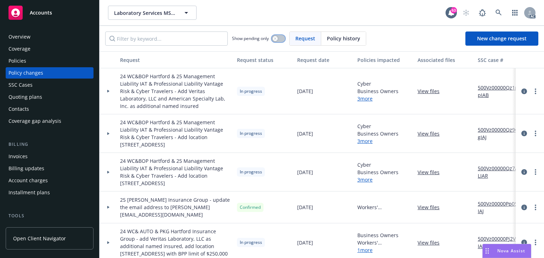
click at [282, 39] on button "button" at bounding box center [278, 38] width 13 height 7
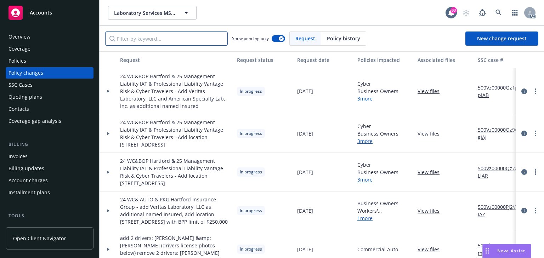
click at [151, 43] on input "Filter by keyword..." at bounding box center [166, 39] width 123 height 14
paste input "24 WC& AUTO & PKG Hartford Insurance Group - add Veritas Laboratory, LLC as add…"
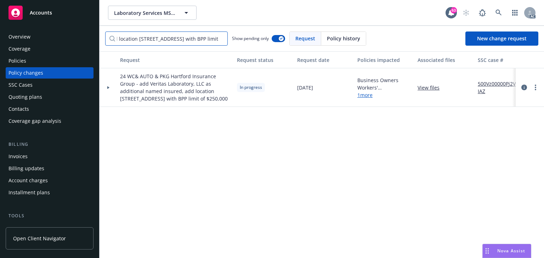
type input "24 WC& AUTO & PKG Hartford Insurance Group - add Veritas Laboratory, LLC as add…"
click at [242, 143] on div "Request Request status Request date Policies impacted Associated files SSC case…" at bounding box center [322, 154] width 445 height 207
click at [111, 88] on div at bounding box center [108, 87] width 12 height 2
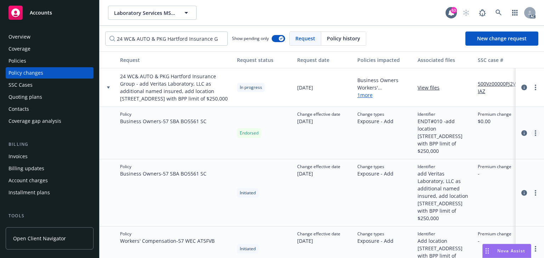
click at [534, 130] on link "more" at bounding box center [535, 133] width 9 height 9
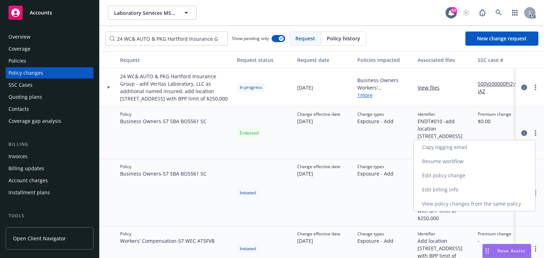
click at [437, 189] on link "Edit billing info" at bounding box center [475, 190] width 122 height 14
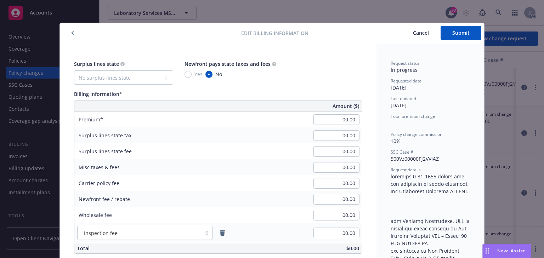
scroll to position [21, 0]
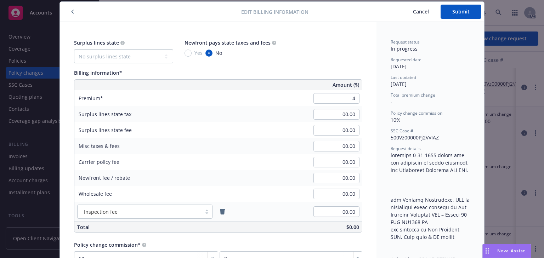
type input "4.00"
type input "0.4"
click at [373, 88] on div "Surplus lines state No surplus lines state Alaska Alabama Arkansas Arizona Cali…" at bounding box center [218, 152] width 317 height 261
click at [469, 13] on button "Submit" at bounding box center [461, 12] width 41 height 14
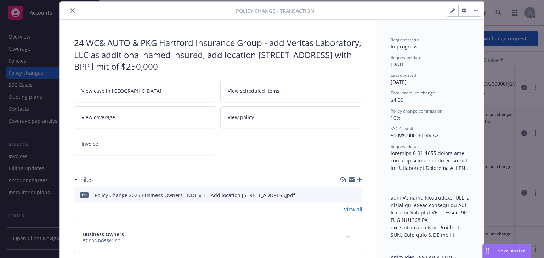
click at [69, 8] on button "close" at bounding box center [72, 10] width 9 height 9
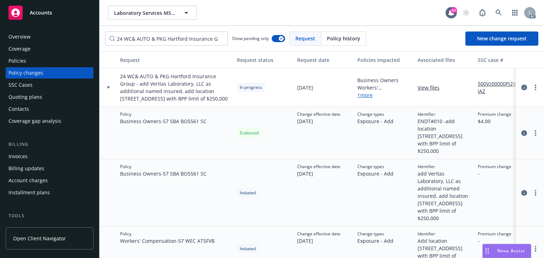
click at [24, 63] on div "Policies" at bounding box center [18, 60] width 18 height 11
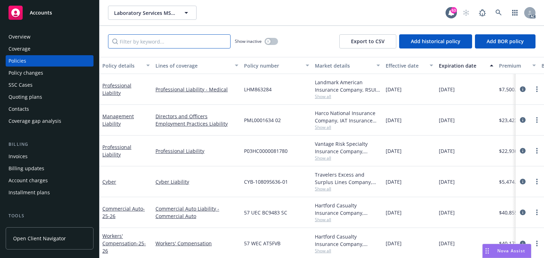
click at [148, 43] on input "Filter by keyword..." at bounding box center [169, 41] width 123 height 14
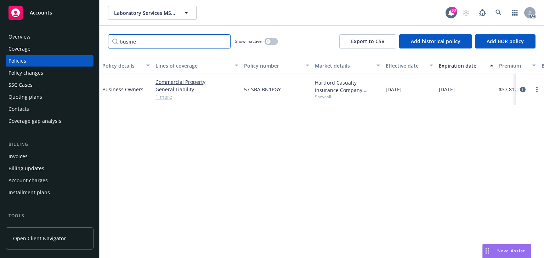
type input "busine"
drag, startPoint x: 243, startPoint y: 89, endPoint x: 293, endPoint y: 91, distance: 50.0
click at [293, 91] on div "57 SBA BN1PGY" at bounding box center [276, 89] width 71 height 31
copy span "57 SBA BN1PGY"
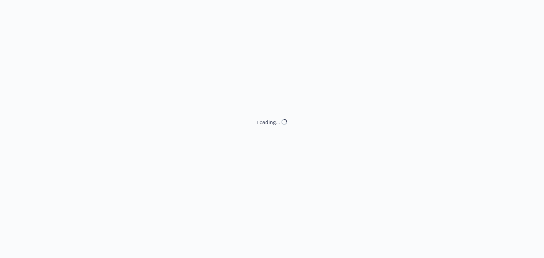
select select "ACCEPTED"
select select "NO_ENDORSEMENT_NEEDED"
select select "ACCEPTED"
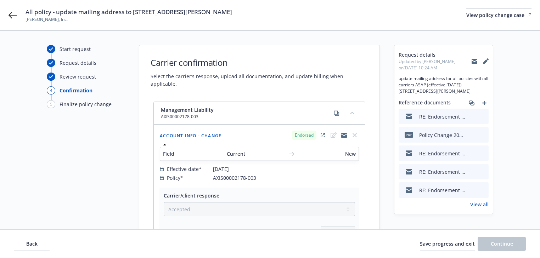
click at [9, 11] on icon at bounding box center [13, 15] width 9 height 9
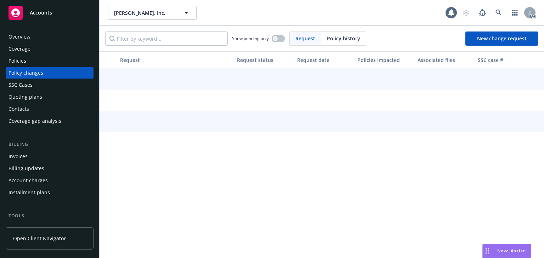
click at [32, 60] on div "Policies" at bounding box center [50, 60] width 82 height 11
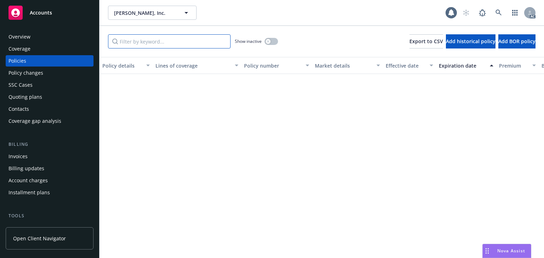
click at [167, 37] on input "Filter by keyword..." at bounding box center [169, 41] width 123 height 14
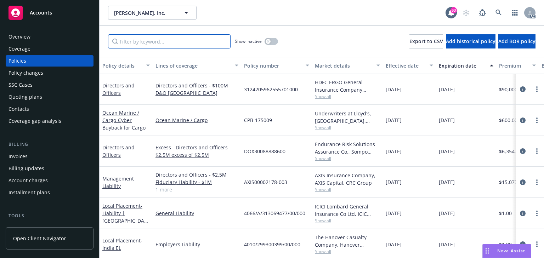
type input "j"
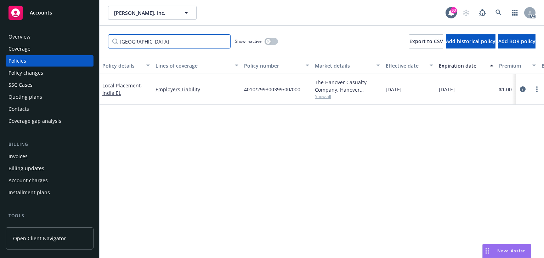
type input "[GEOGRAPHIC_DATA]"
click at [326, 97] on span "Show all" at bounding box center [347, 97] width 65 height 6
drag, startPoint x: 131, startPoint y: 42, endPoint x: 106, endPoint y: 41, distance: 24.8
click at [109, 41] on input "[GEOGRAPHIC_DATA]" at bounding box center [169, 41] width 123 height 14
type input "[GEOGRAPHIC_DATA]"
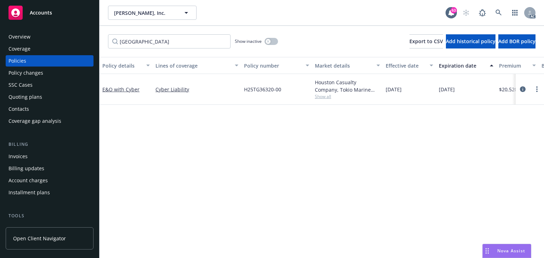
click at [316, 96] on span "Show all" at bounding box center [347, 97] width 65 height 6
click at [35, 76] on div "Policy changes" at bounding box center [26, 72] width 35 height 11
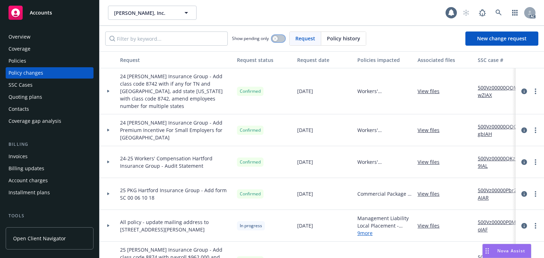
click at [277, 41] on button "button" at bounding box center [278, 38] width 13 height 7
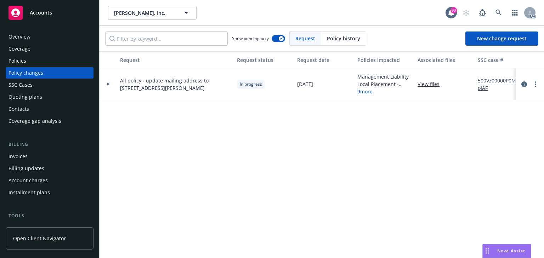
click at [109, 85] on icon at bounding box center [108, 84] width 3 height 2
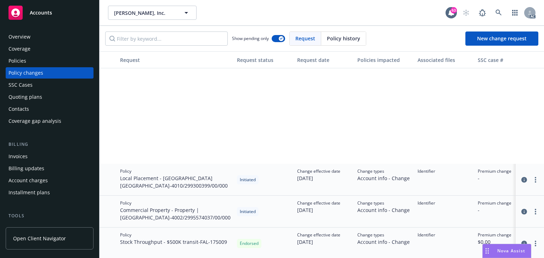
scroll to position [153, 0]
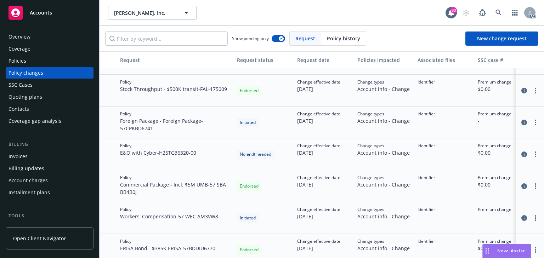
click at [31, 62] on div "Policies" at bounding box center [50, 60] width 82 height 11
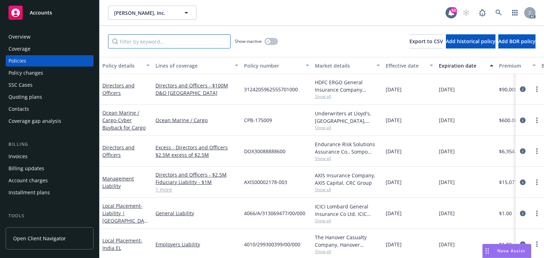
click at [188, 44] on input "Filter by keyword..." at bounding box center [169, 41] width 123 height 14
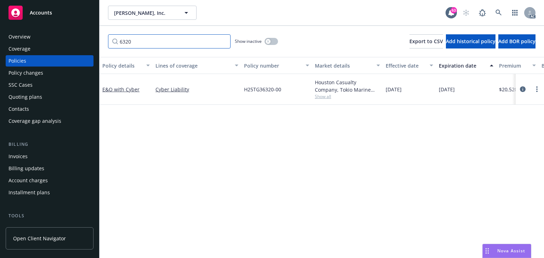
type input "6320"
click at [210, 157] on div "Policy details Lines of coverage Policy number Market details Effective date Ex…" at bounding box center [322, 157] width 445 height 201
click at [329, 98] on span "Show all" at bounding box center [347, 97] width 65 height 6
